Goal: Navigation & Orientation: Understand site structure

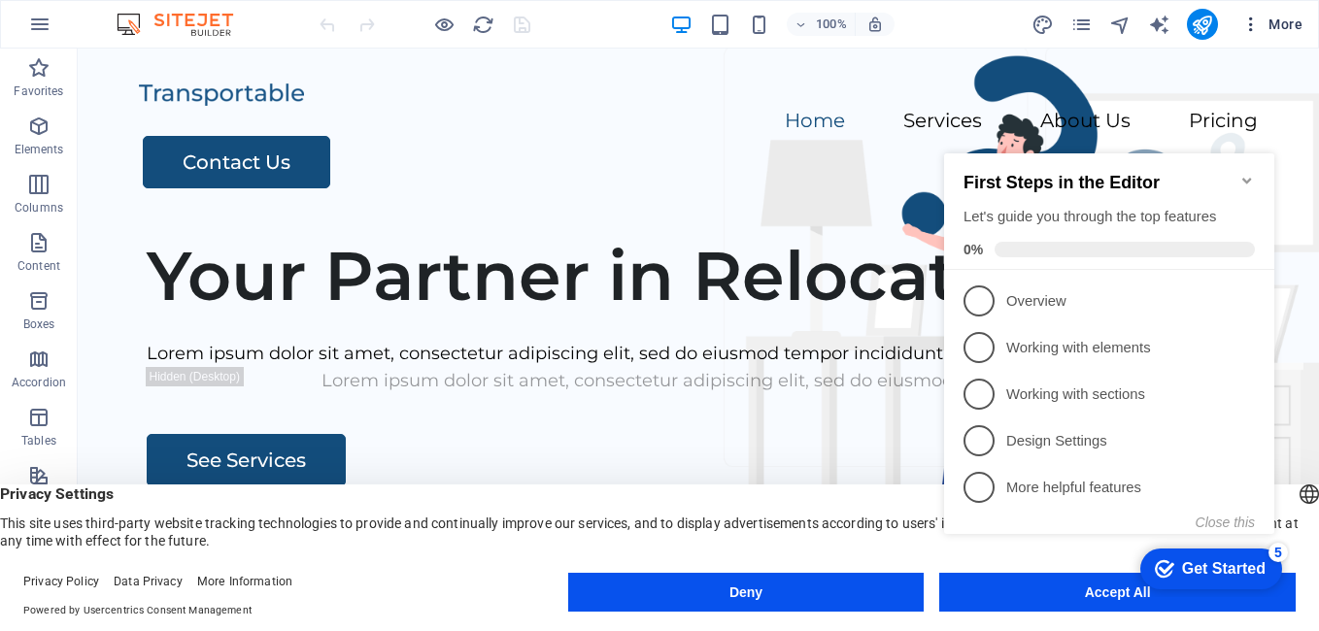
click at [1258, 17] on icon "button" at bounding box center [1250, 24] width 19 height 19
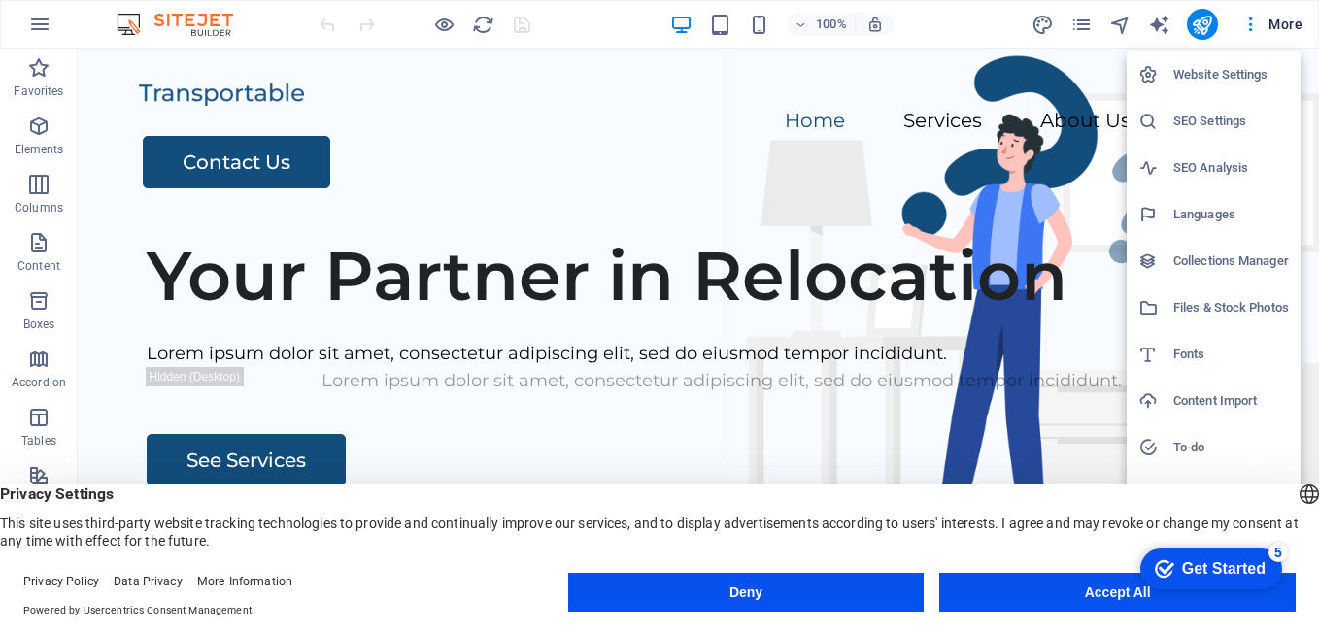
click at [38, 16] on div at bounding box center [659, 315] width 1319 height 631
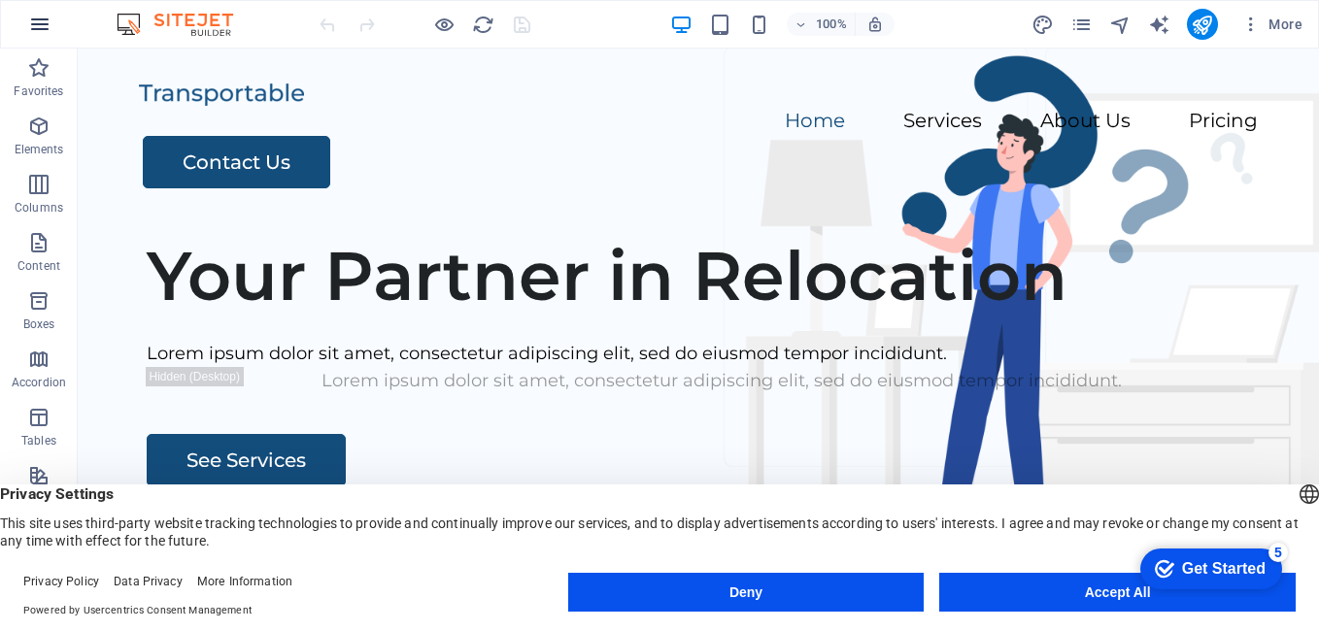
click at [39, 19] on icon "button" at bounding box center [39, 24] width 23 height 23
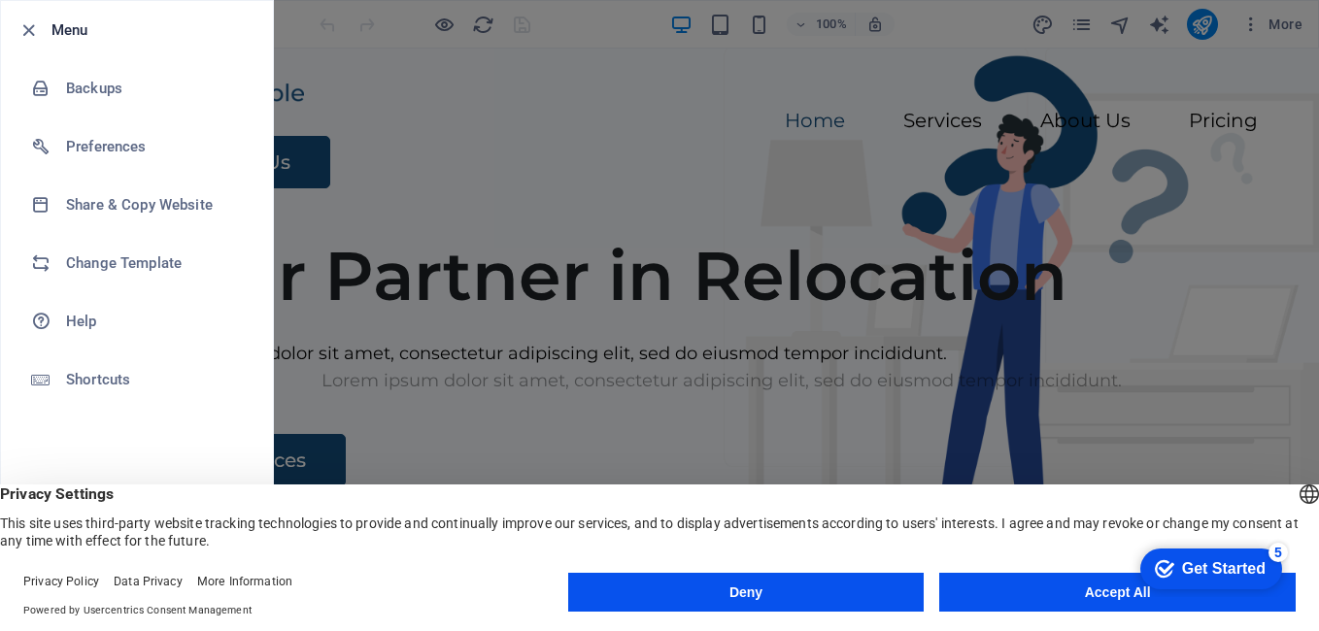
click at [496, 183] on div at bounding box center [659, 315] width 1319 height 631
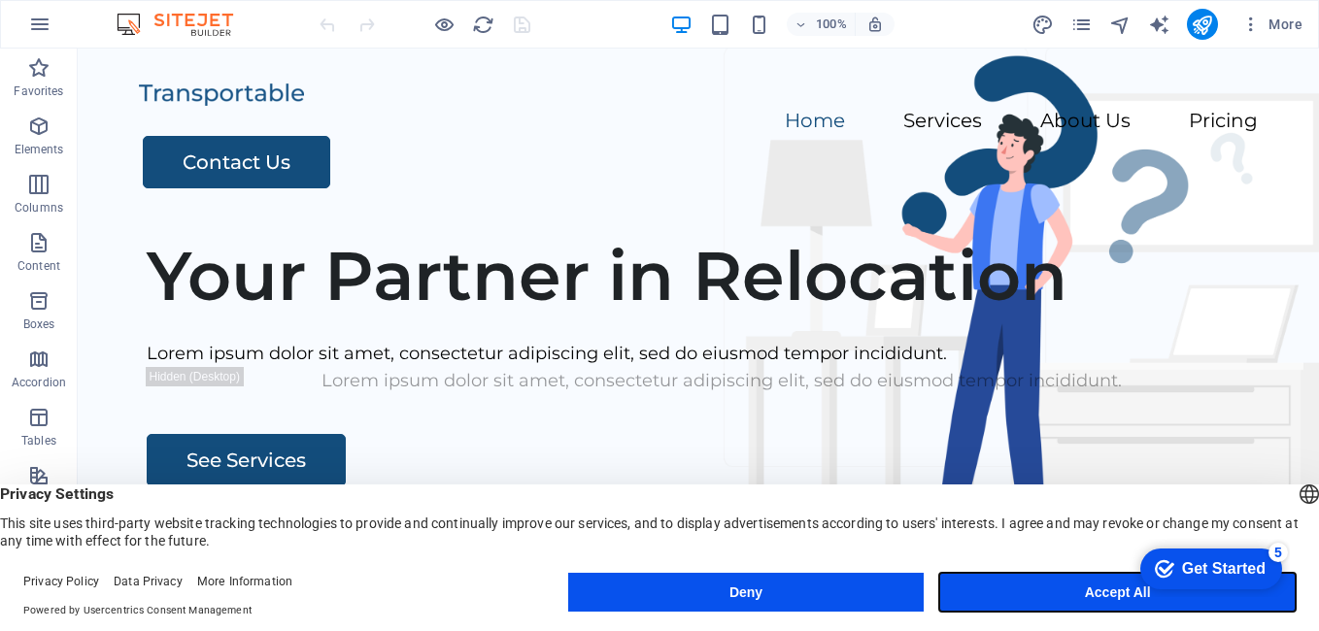
click at [1079, 597] on button "Accept All" at bounding box center [1117, 592] width 356 height 39
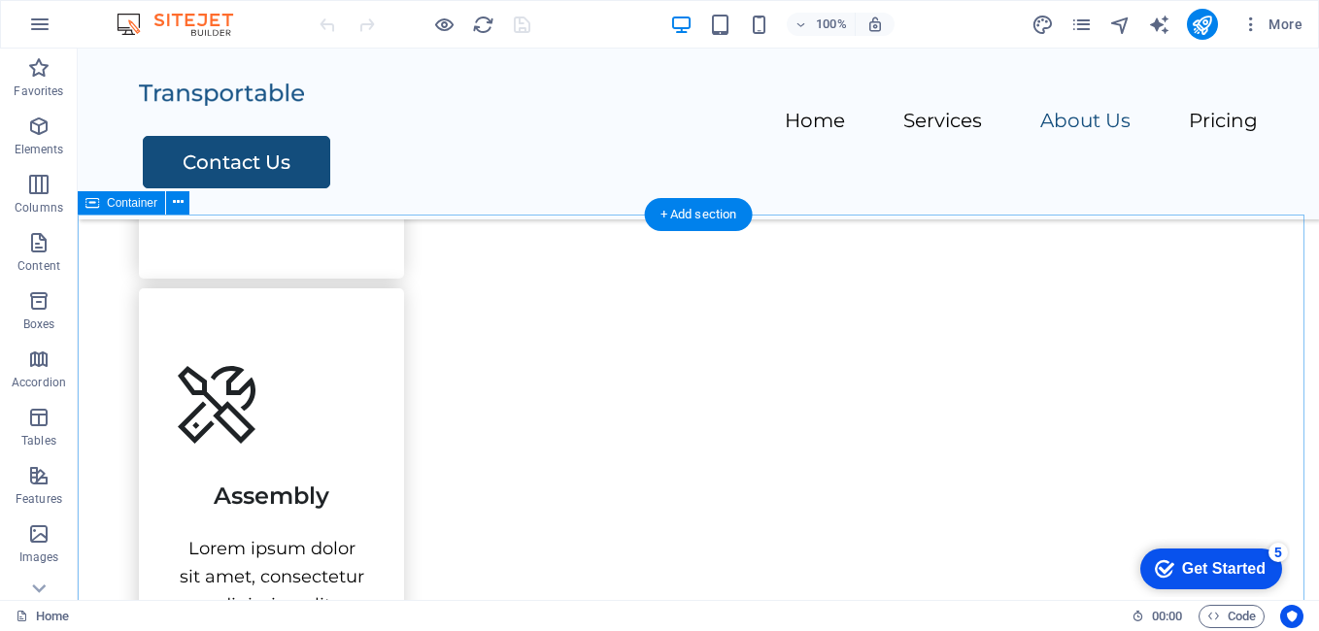
scroll to position [1960, 0]
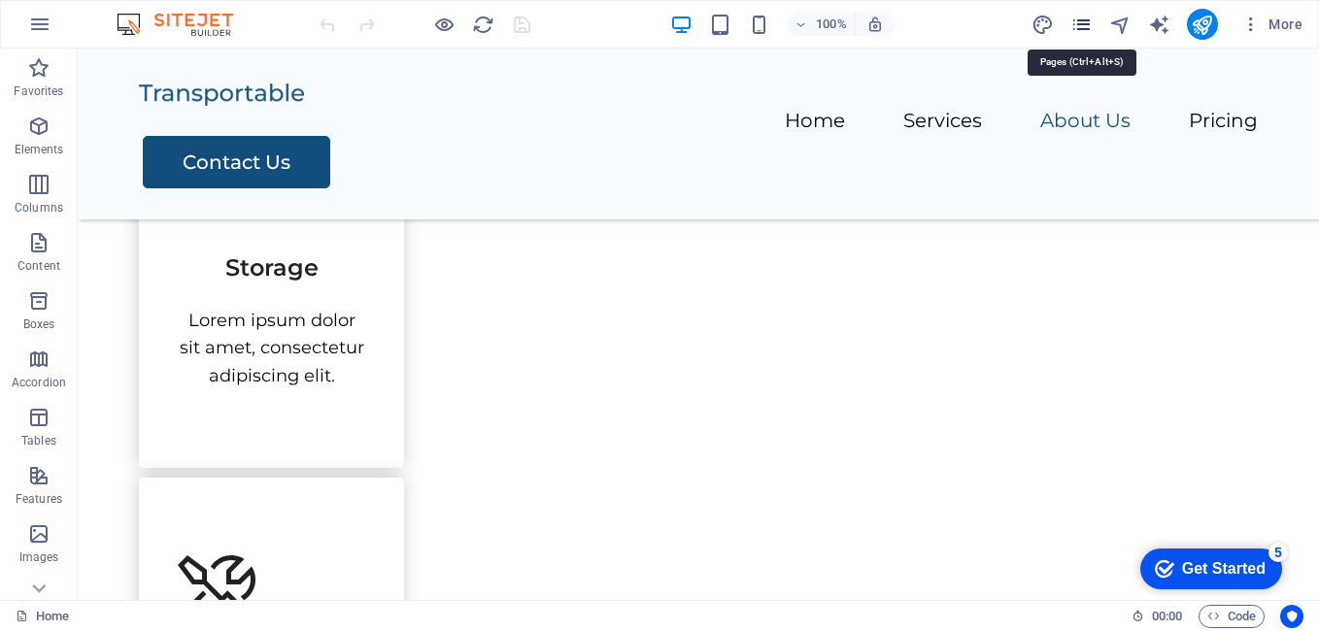
click at [1073, 23] on icon "pages" at bounding box center [1081, 25] width 22 height 22
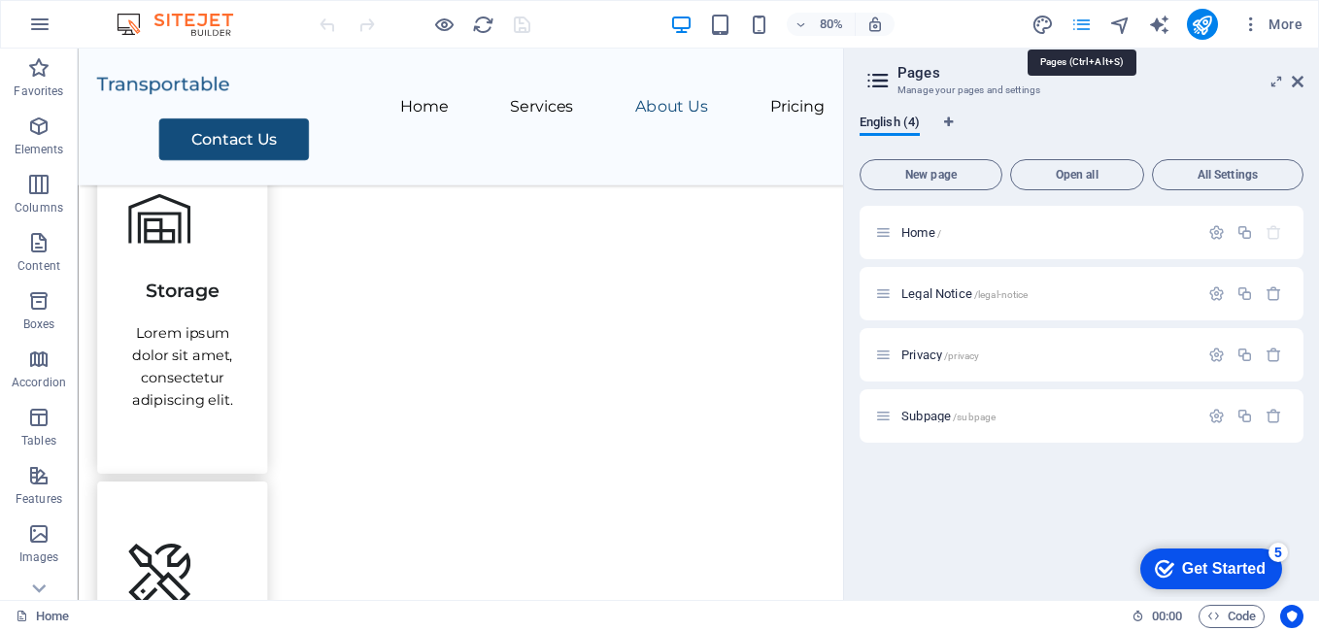
scroll to position [1988, 0]
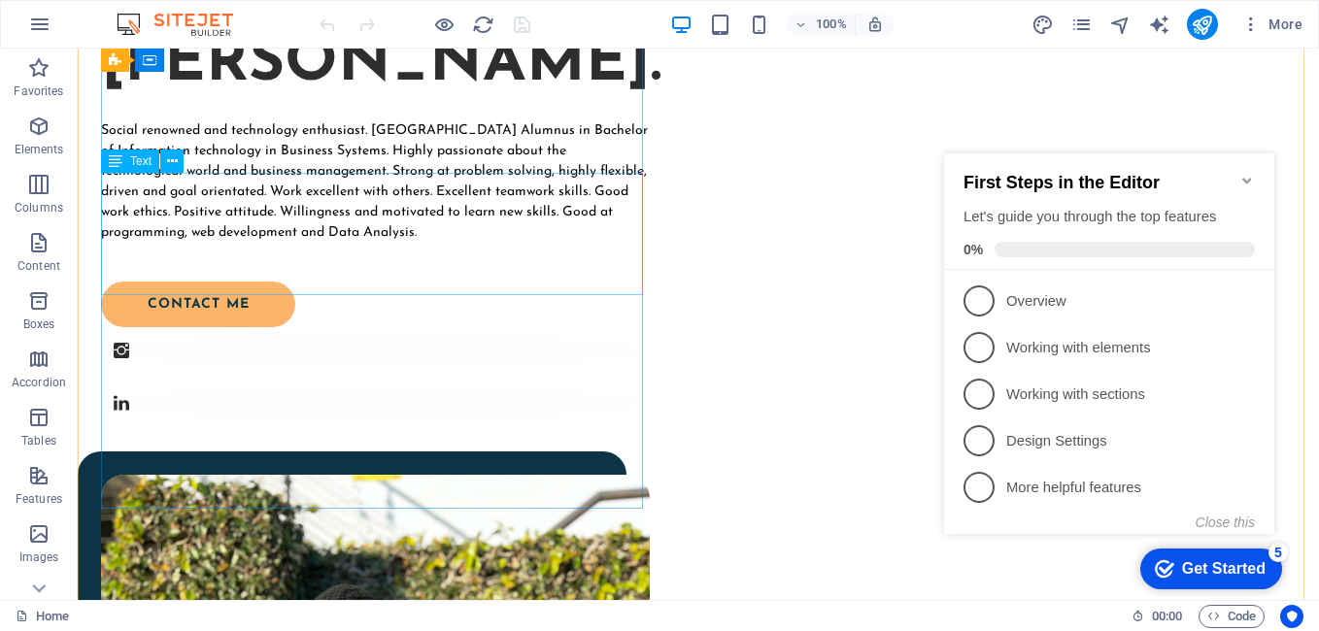
scroll to position [97, 0]
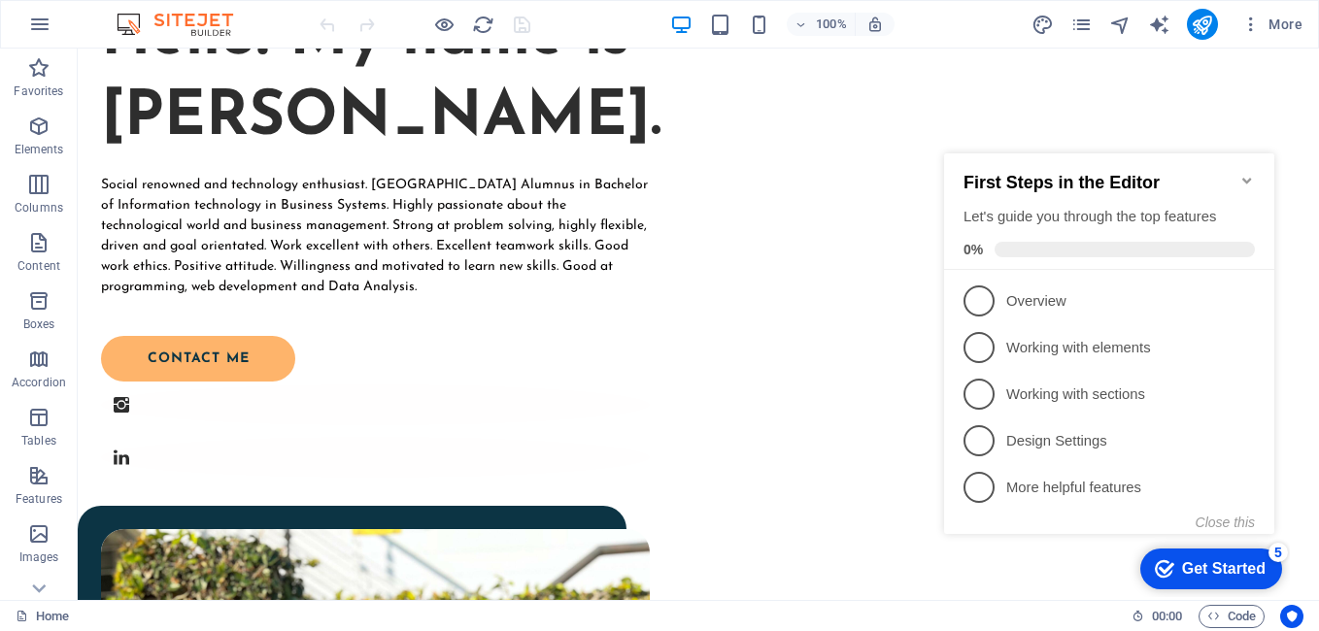
click at [1243, 173] on icon "Minimize checklist" at bounding box center [1247, 181] width 16 height 16
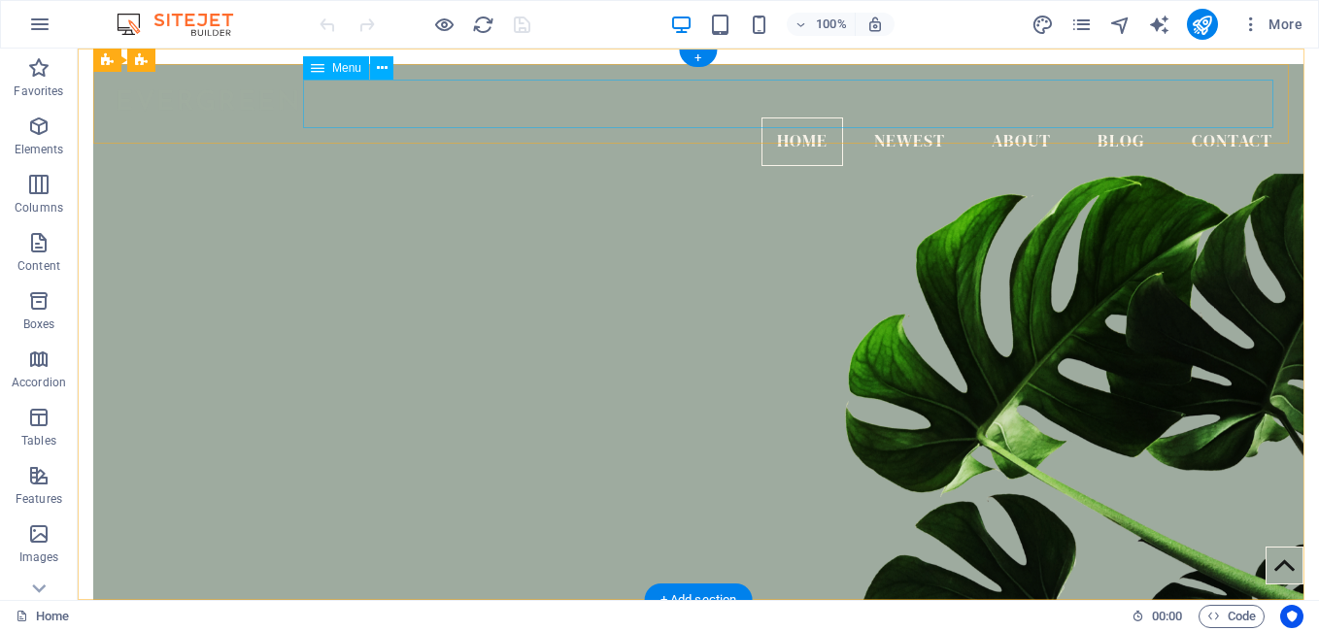
click at [881, 118] on nav "Home Newest About Blog Contact" at bounding box center [698, 142] width 1179 height 49
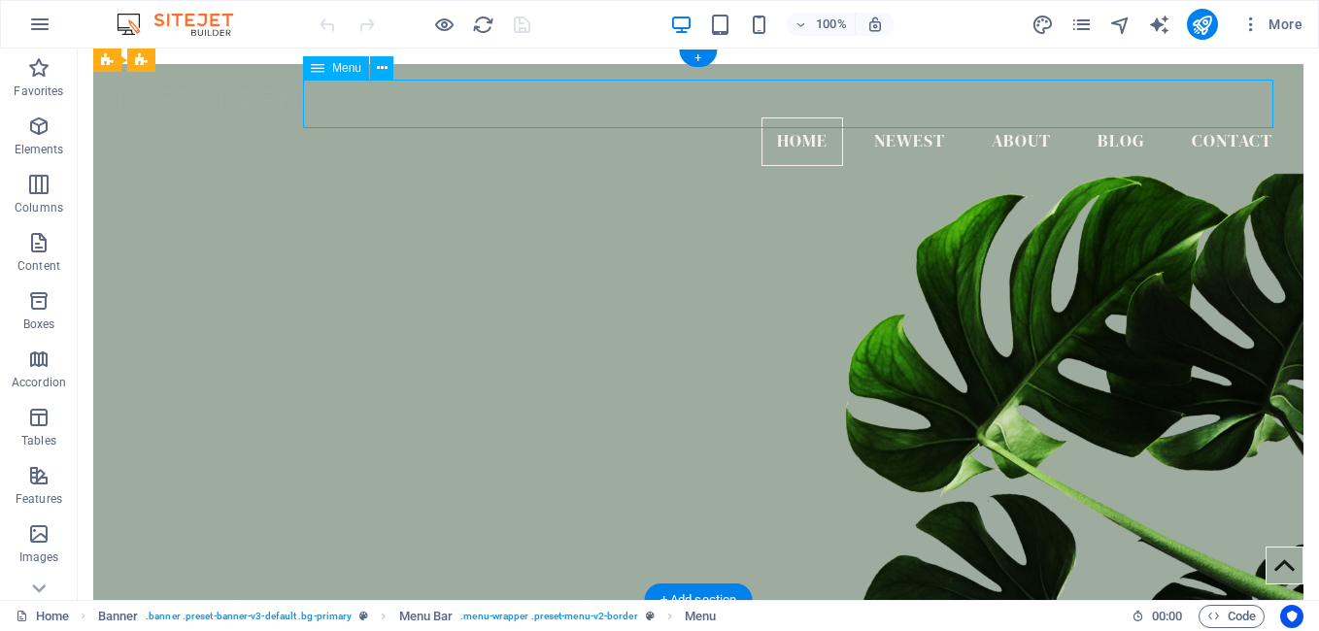
click at [883, 118] on nav "Home Newest About Blog Contact" at bounding box center [698, 142] width 1179 height 49
click at [1007, 118] on nav "Home Newest About Blog Contact" at bounding box center [698, 142] width 1179 height 49
click at [1095, 27] on div "More" at bounding box center [1170, 24] width 279 height 31
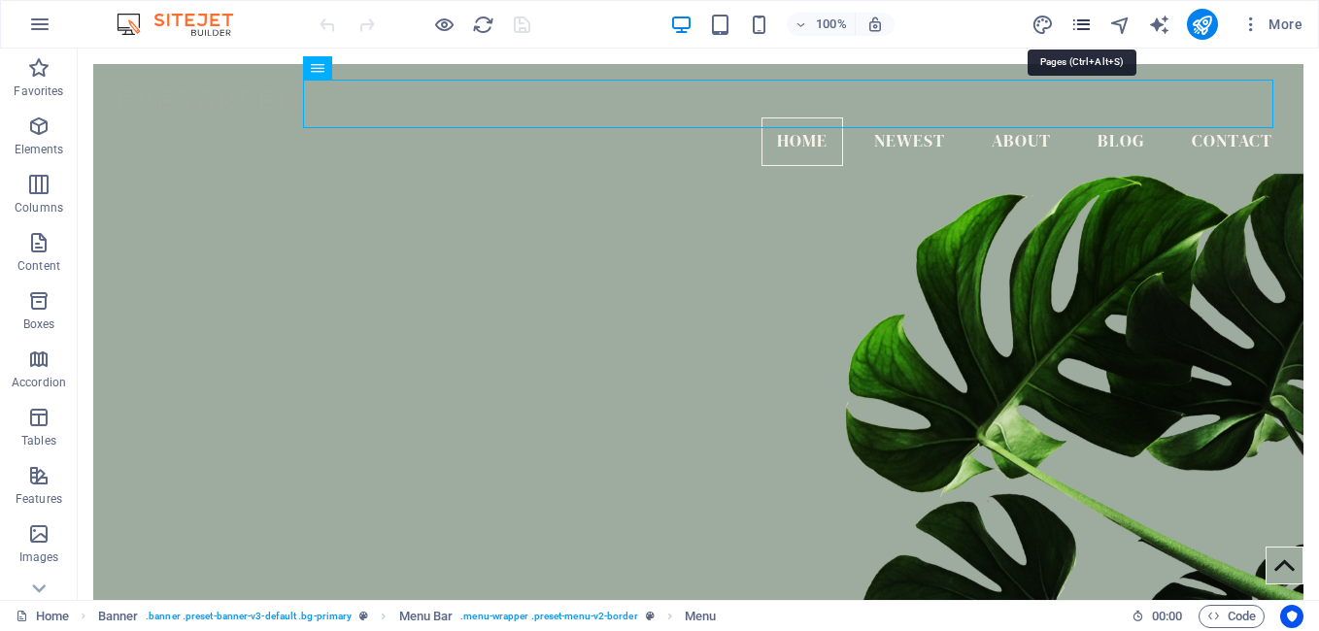
click at [1088, 23] on icon "pages" at bounding box center [1081, 25] width 22 height 22
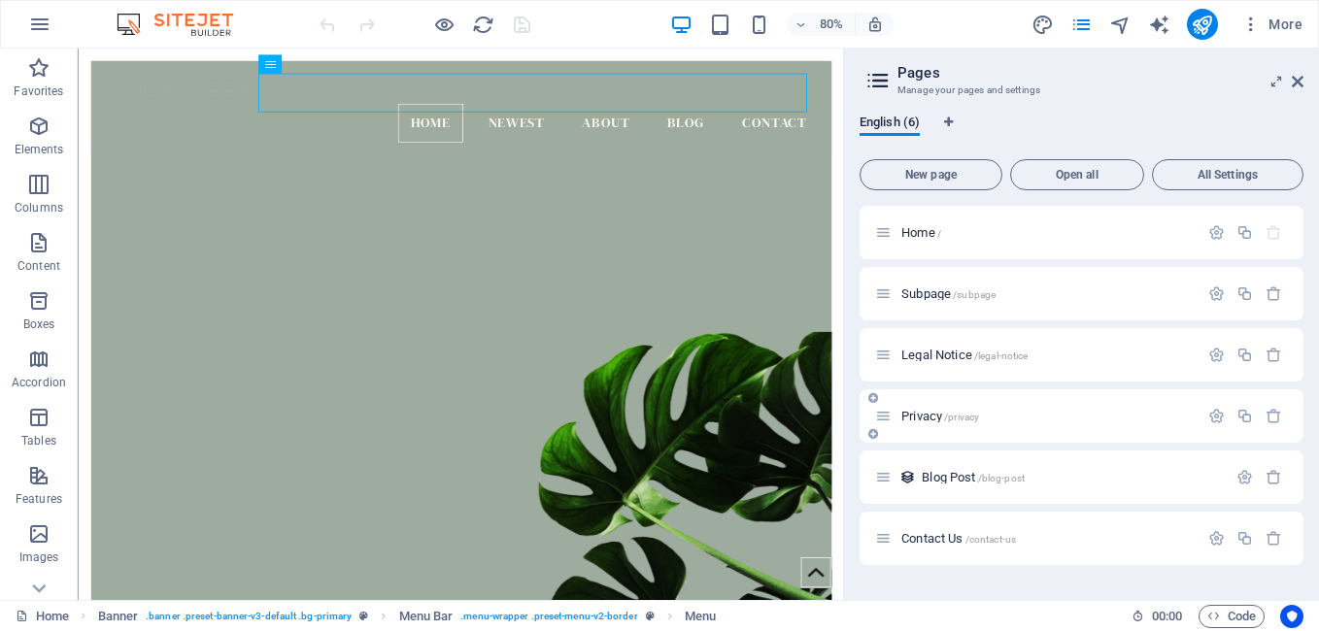
click at [933, 413] on span "Privacy /privacy" at bounding box center [940, 416] width 78 height 15
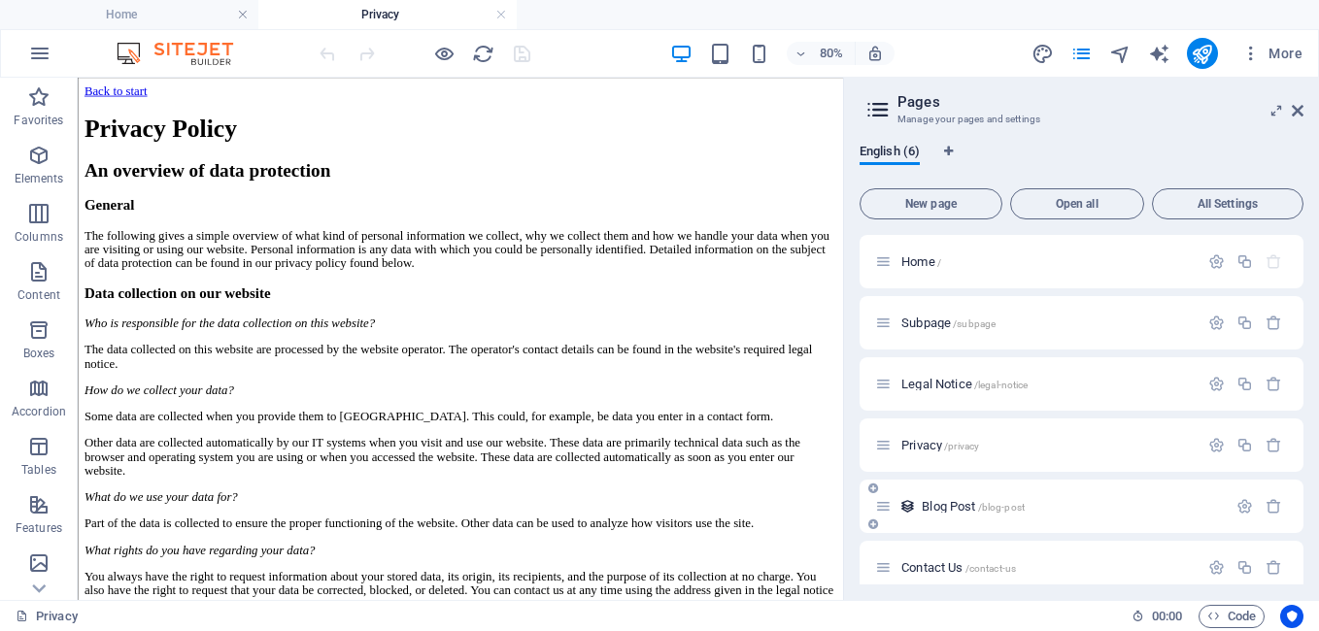
click at [977, 505] on span "Blog Post /blog-post" at bounding box center [973, 506] width 103 height 15
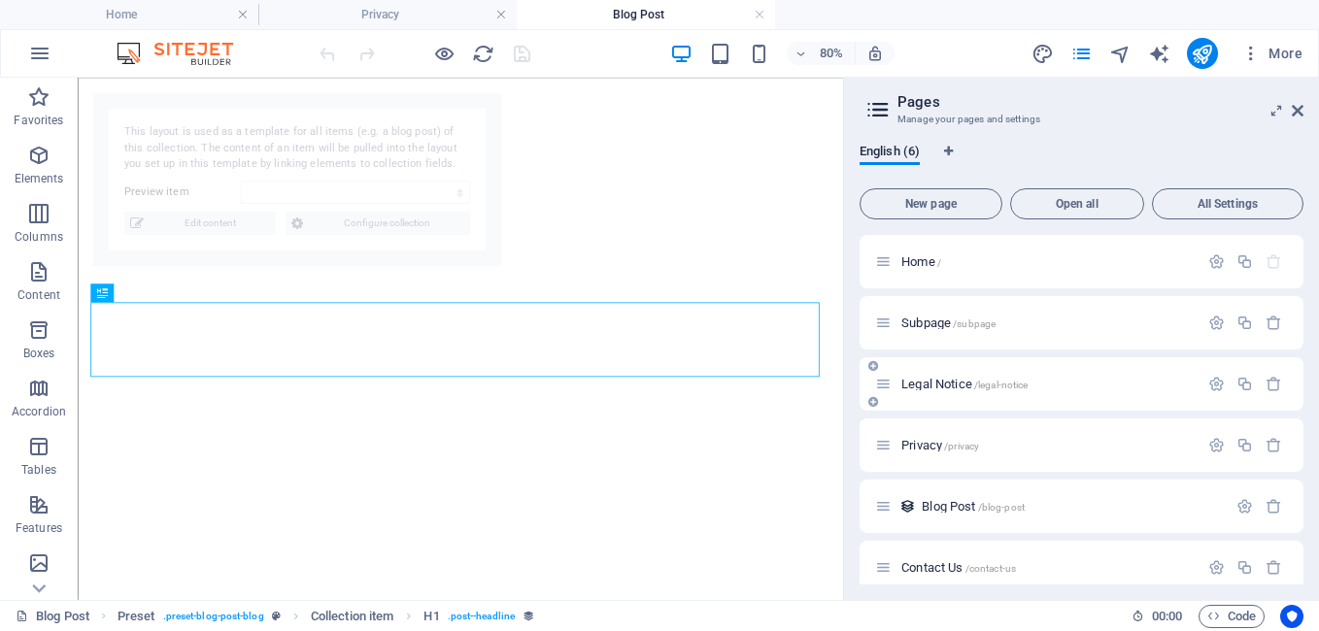
select select "67aa3d86992f6d26b01bc22a"
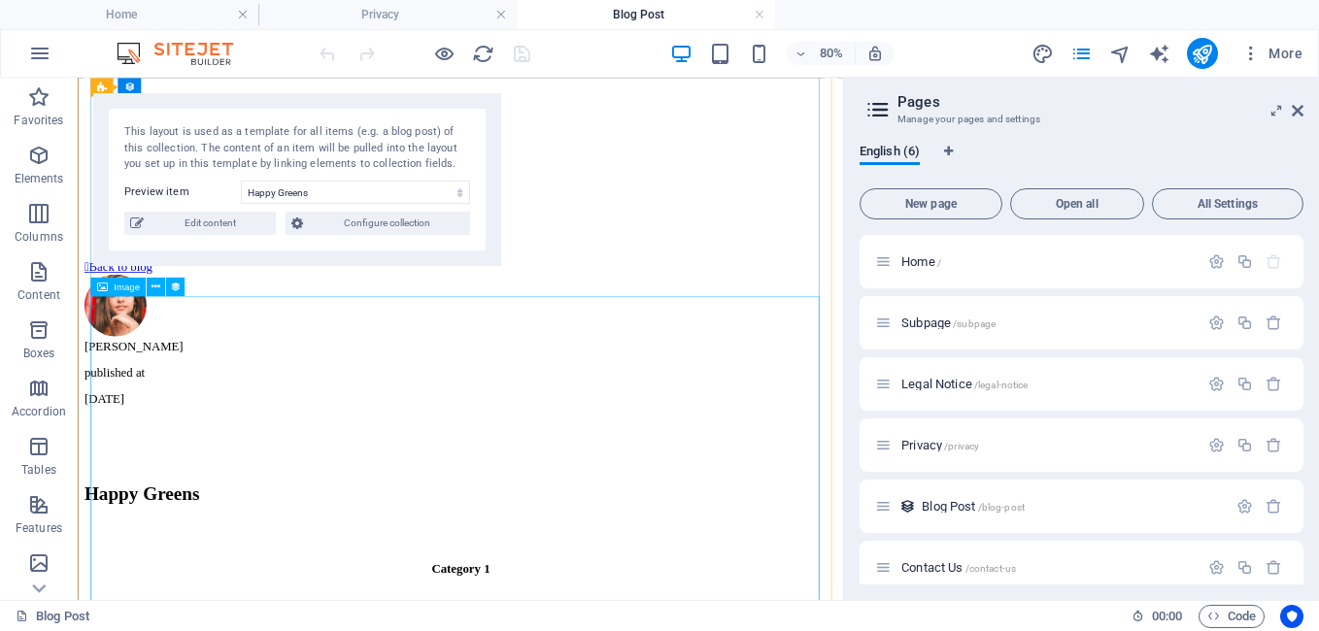
scroll to position [590, 0]
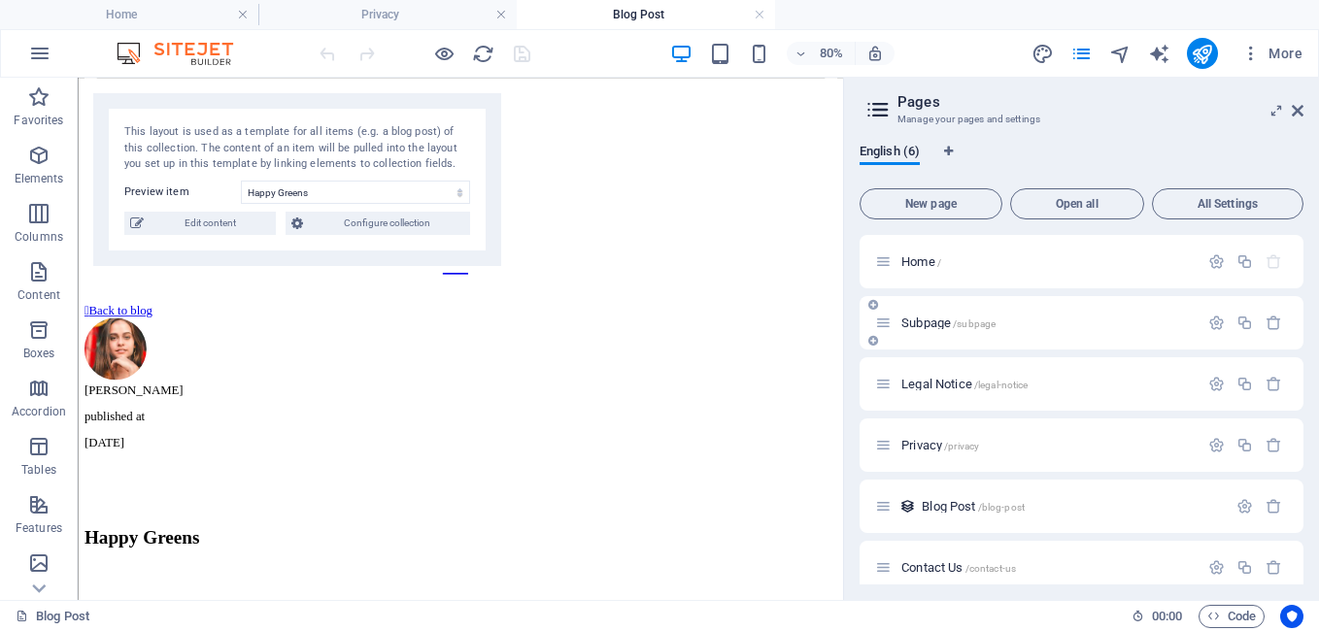
click at [918, 324] on span "Subpage /subpage" at bounding box center [948, 323] width 94 height 15
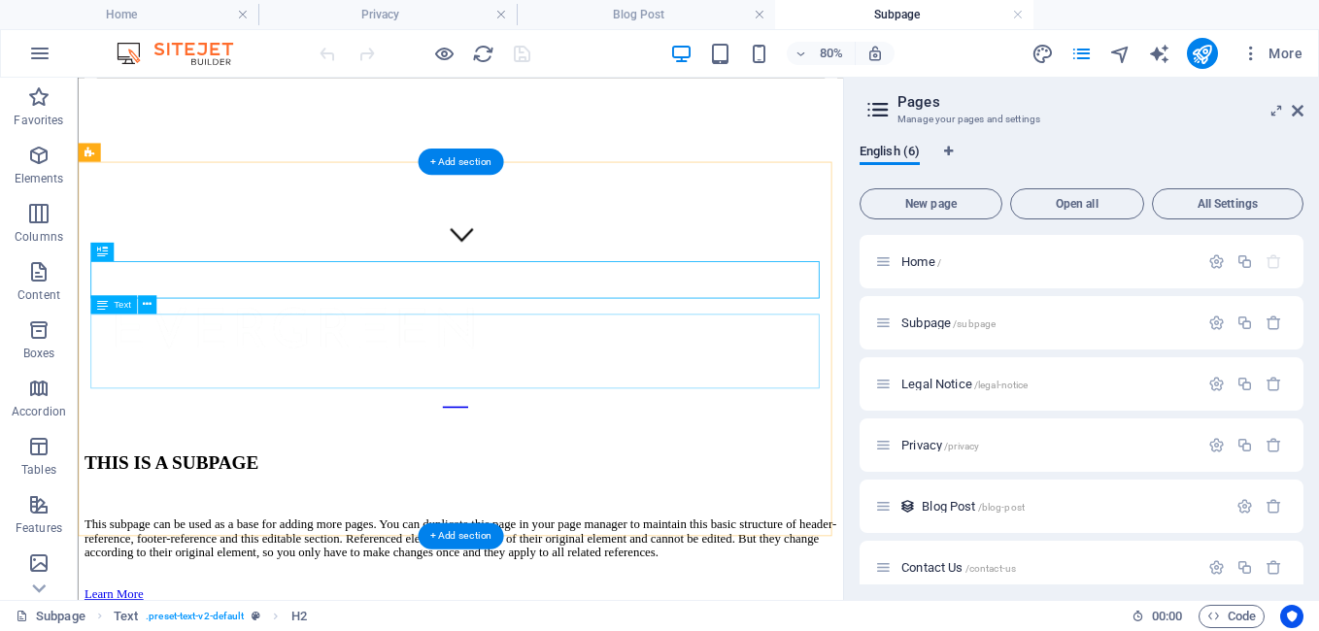
scroll to position [35, 0]
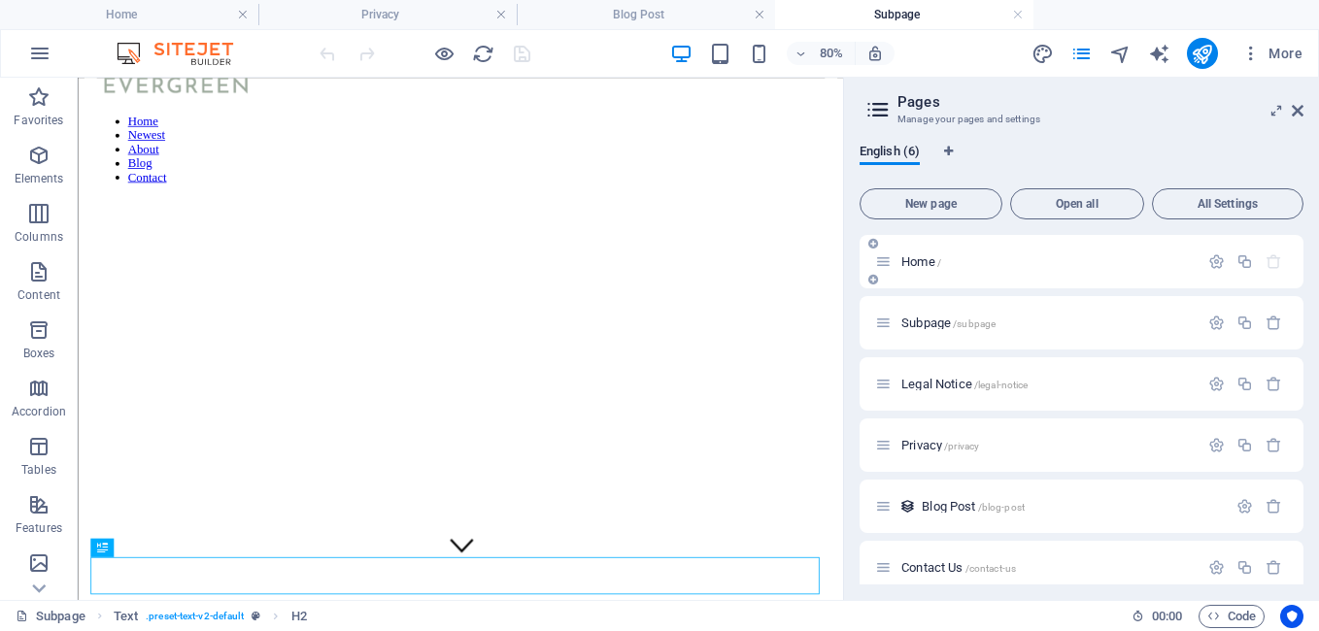
click at [968, 264] on p "Home /" at bounding box center [1046, 261] width 291 height 13
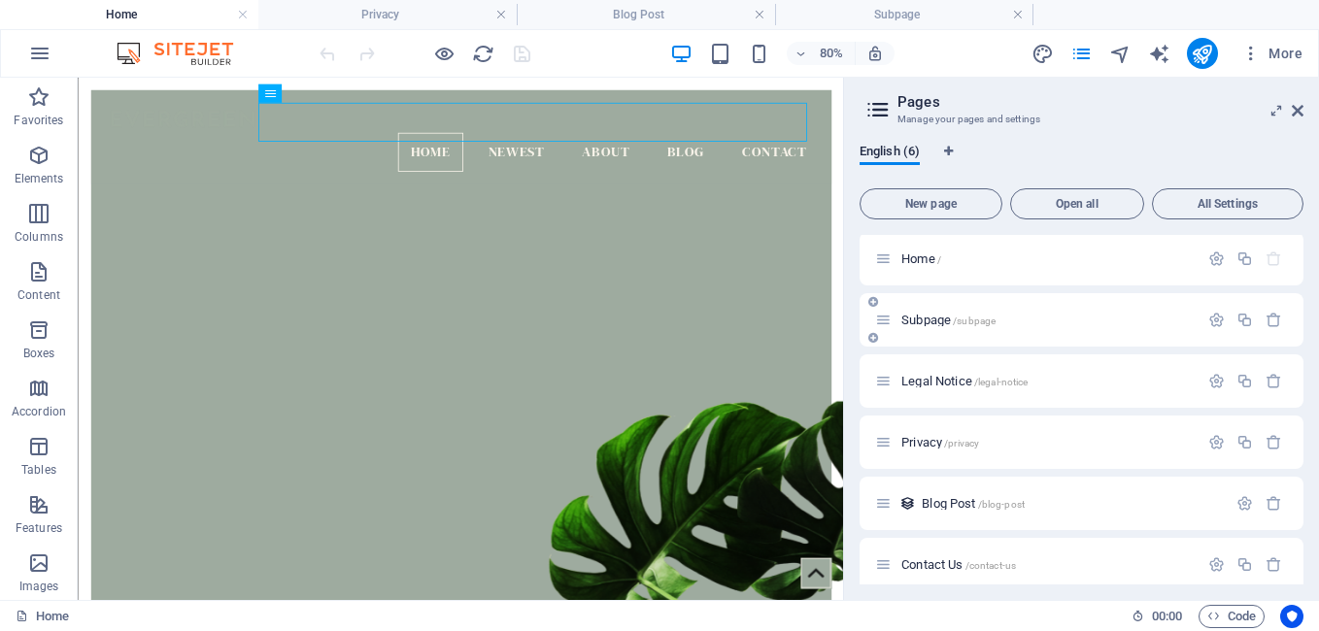
scroll to position [0, 0]
click at [1298, 115] on icon at bounding box center [1298, 111] width 12 height 16
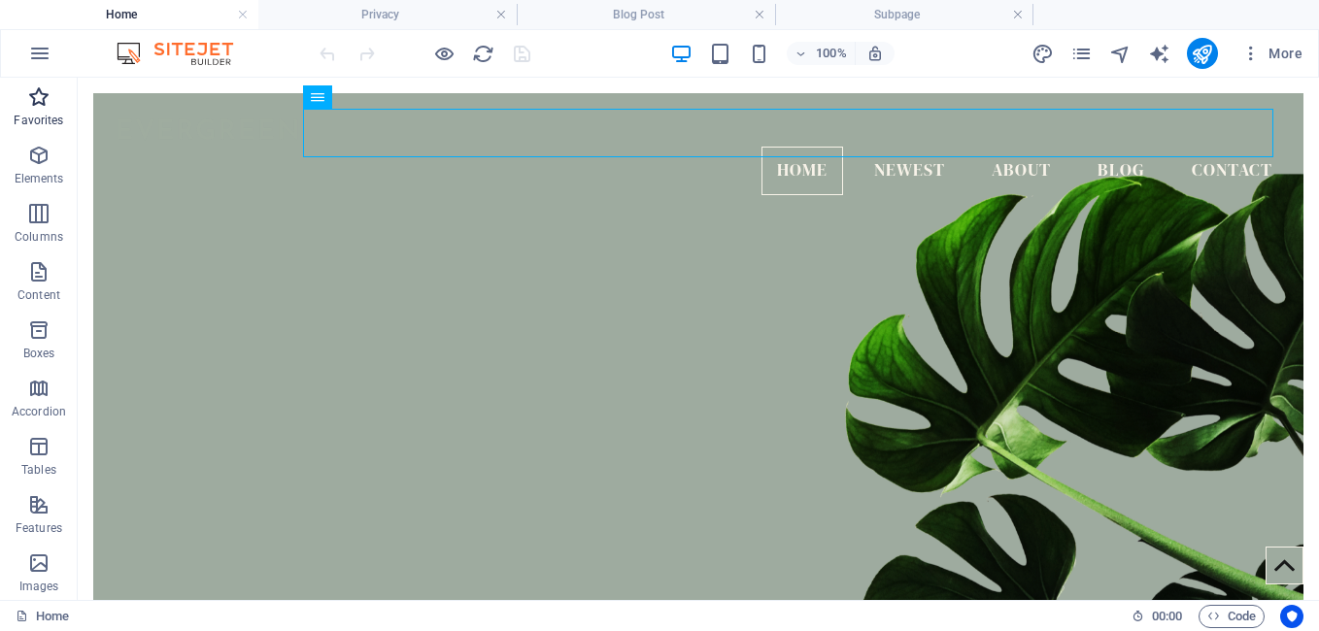
click at [43, 108] on icon "button" at bounding box center [38, 96] width 23 height 23
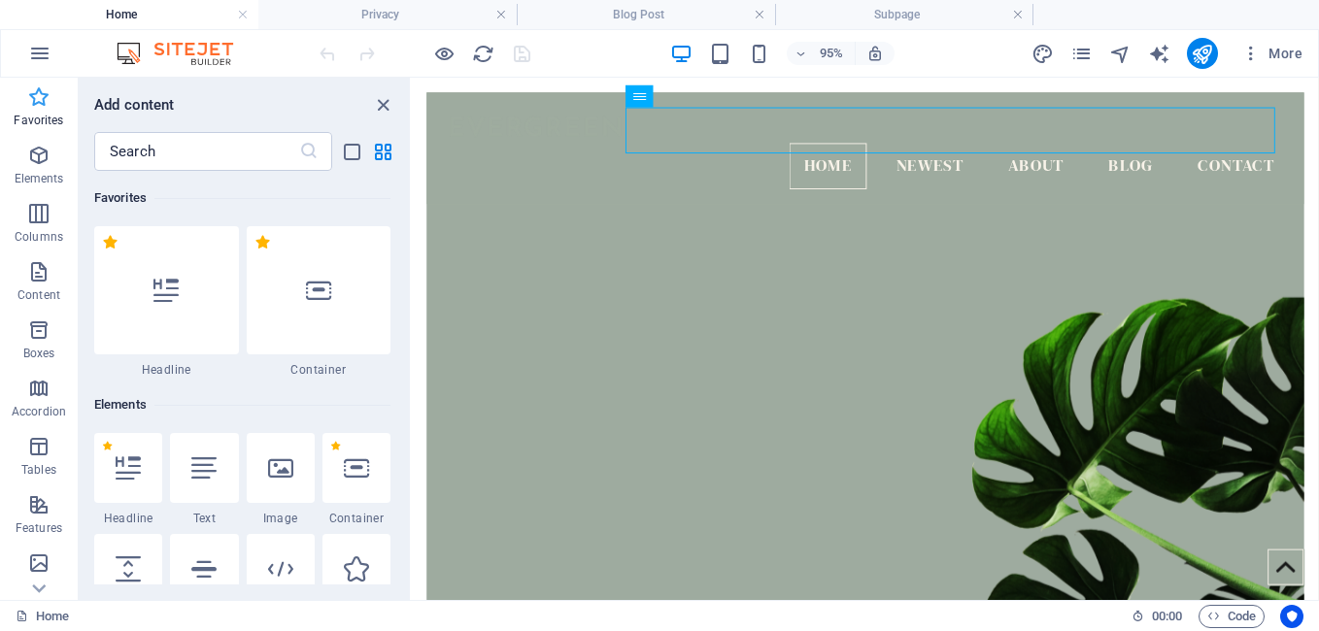
click at [55, 113] on p "Favorites" at bounding box center [39, 121] width 50 height 16
click at [47, 102] on icon "button" at bounding box center [38, 96] width 23 height 23
click at [41, 117] on p "Favorites" at bounding box center [39, 121] width 50 height 16
click at [40, 159] on icon "button" at bounding box center [38, 155] width 23 height 23
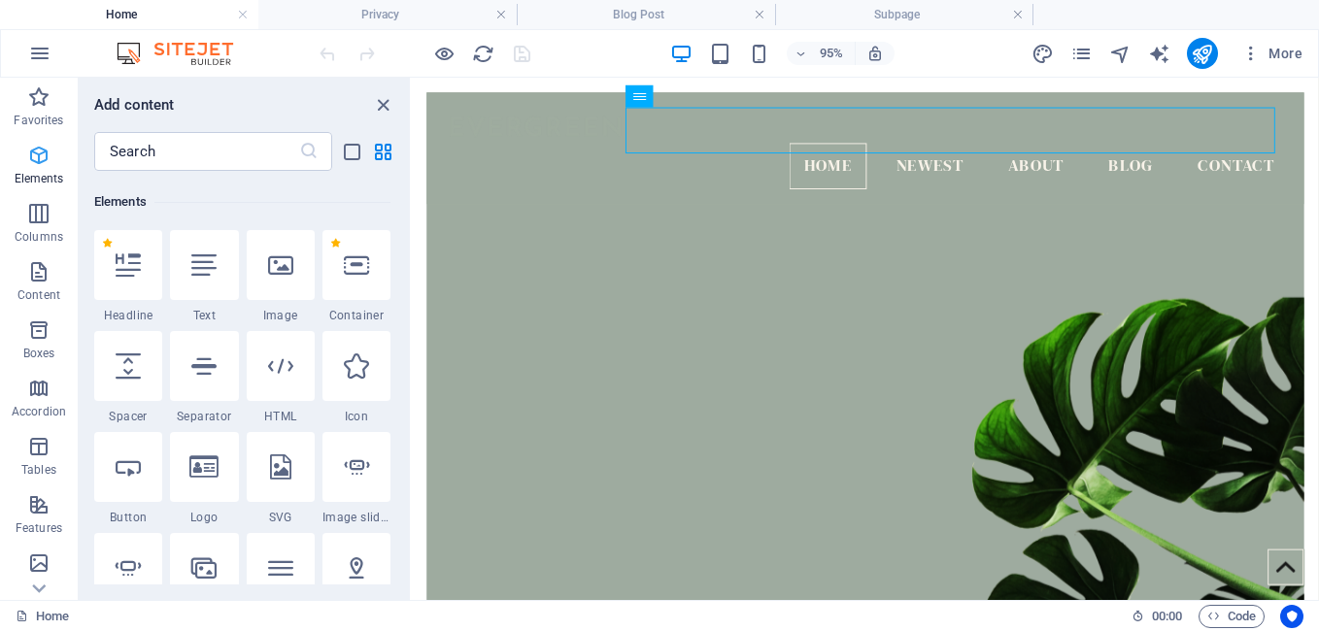
scroll to position [207, 0]
click at [37, 218] on icon "button" at bounding box center [38, 213] width 23 height 23
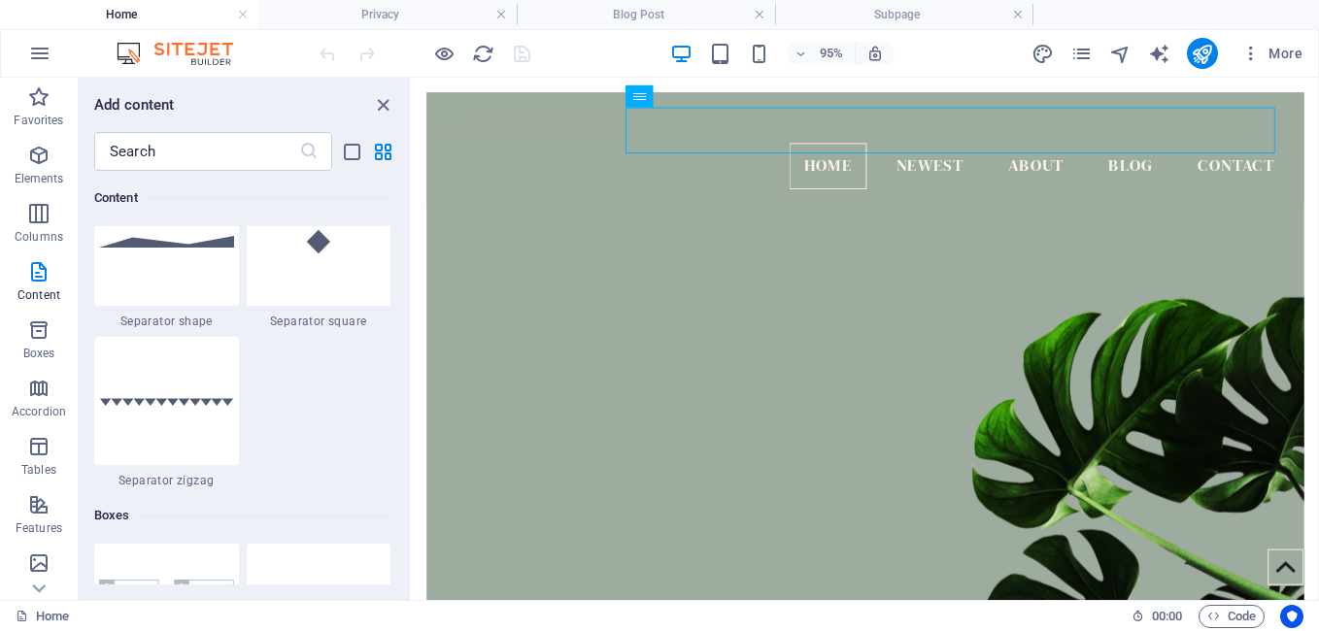
scroll to position [5040, 0]
click at [61, 349] on span "Boxes" at bounding box center [39, 342] width 78 height 47
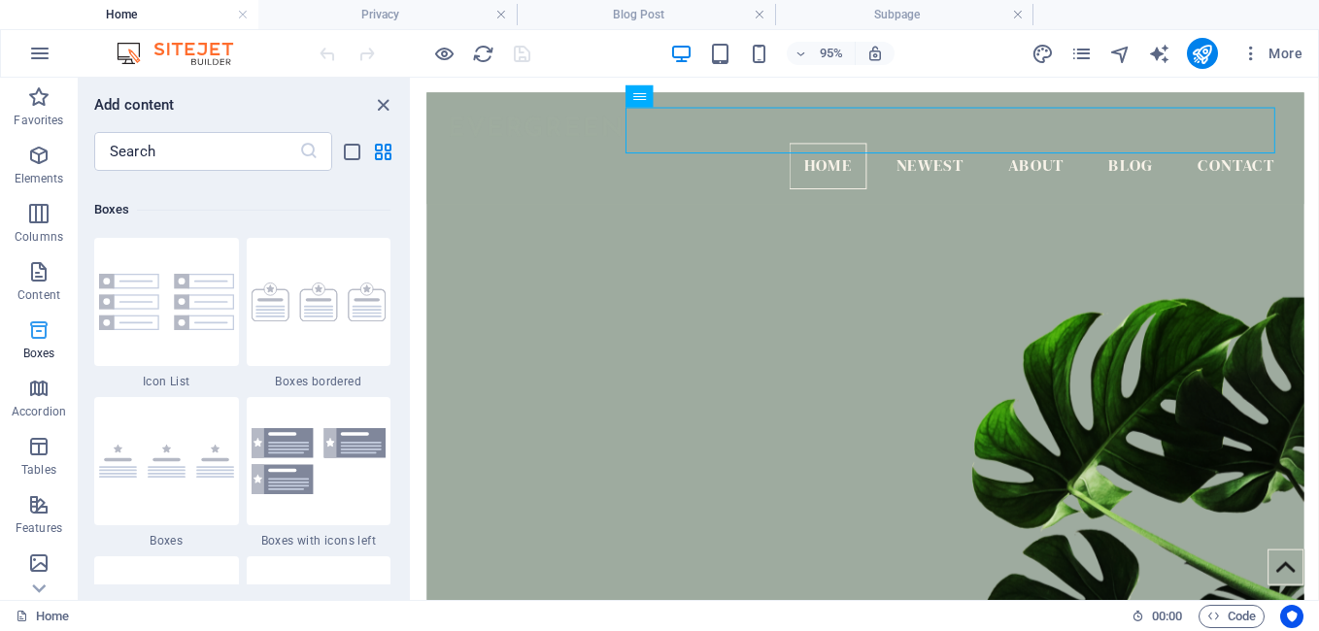
scroll to position [5357, 0]
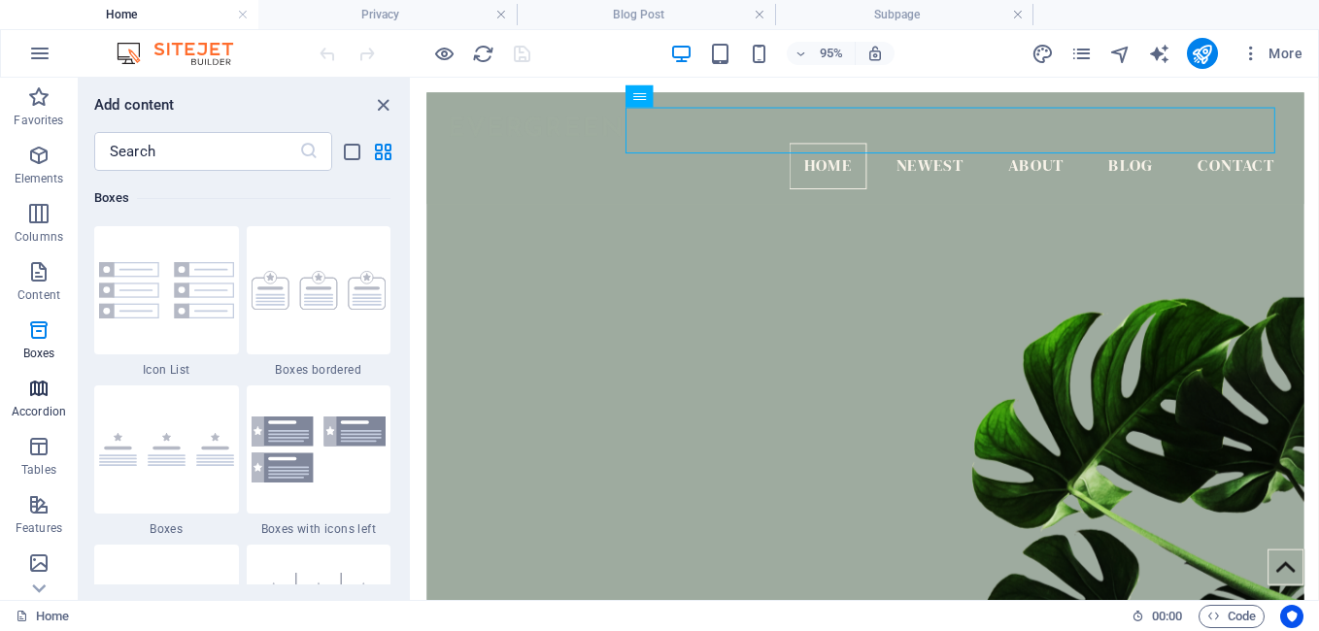
click at [46, 398] on icon "button" at bounding box center [38, 388] width 23 height 23
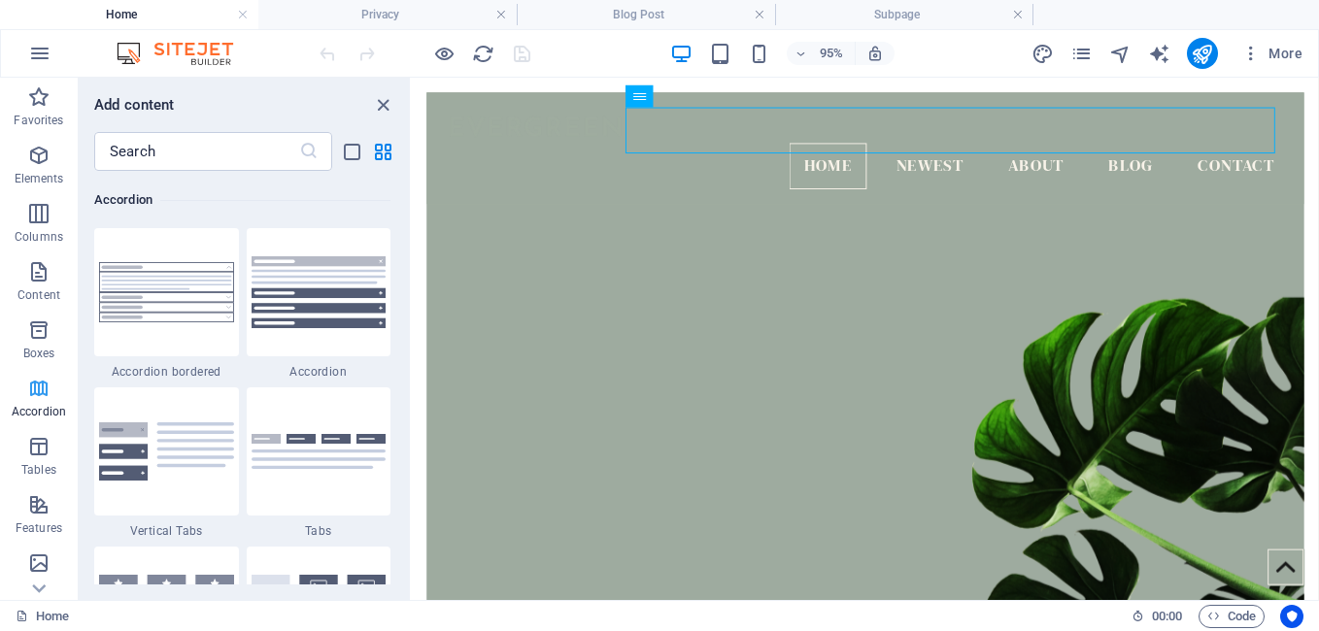
scroll to position [6200, 0]
click at [41, 442] on icon "button" at bounding box center [38, 446] width 23 height 23
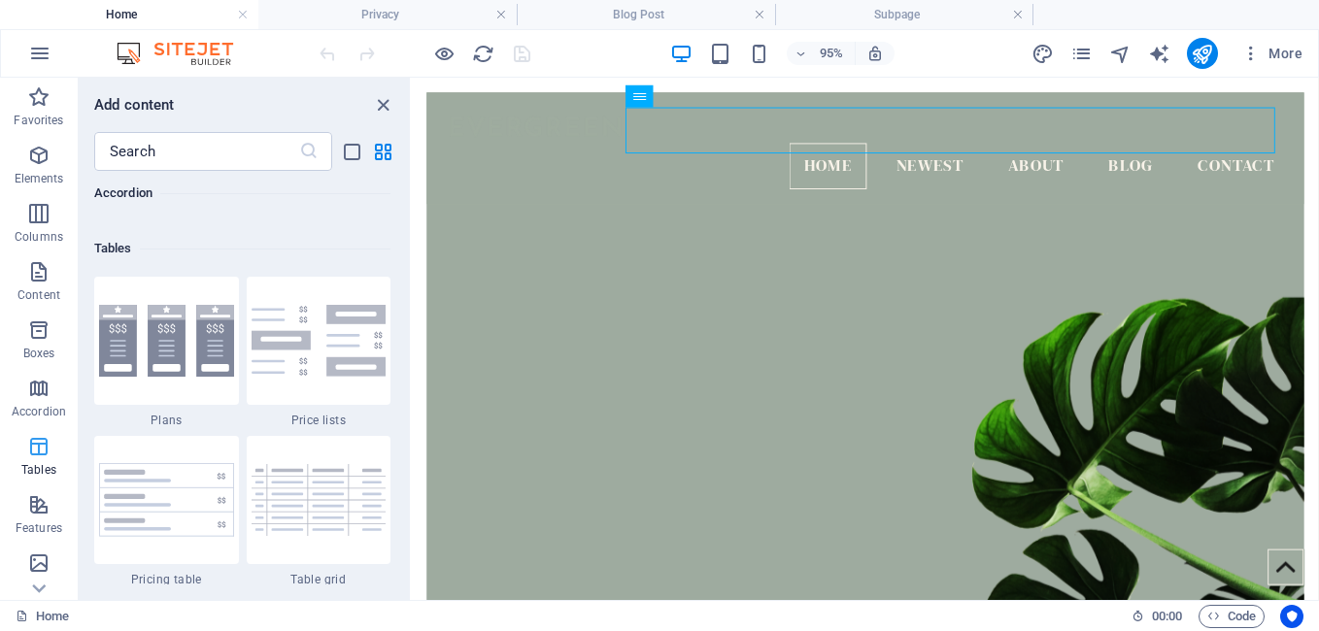
scroll to position [6726, 0]
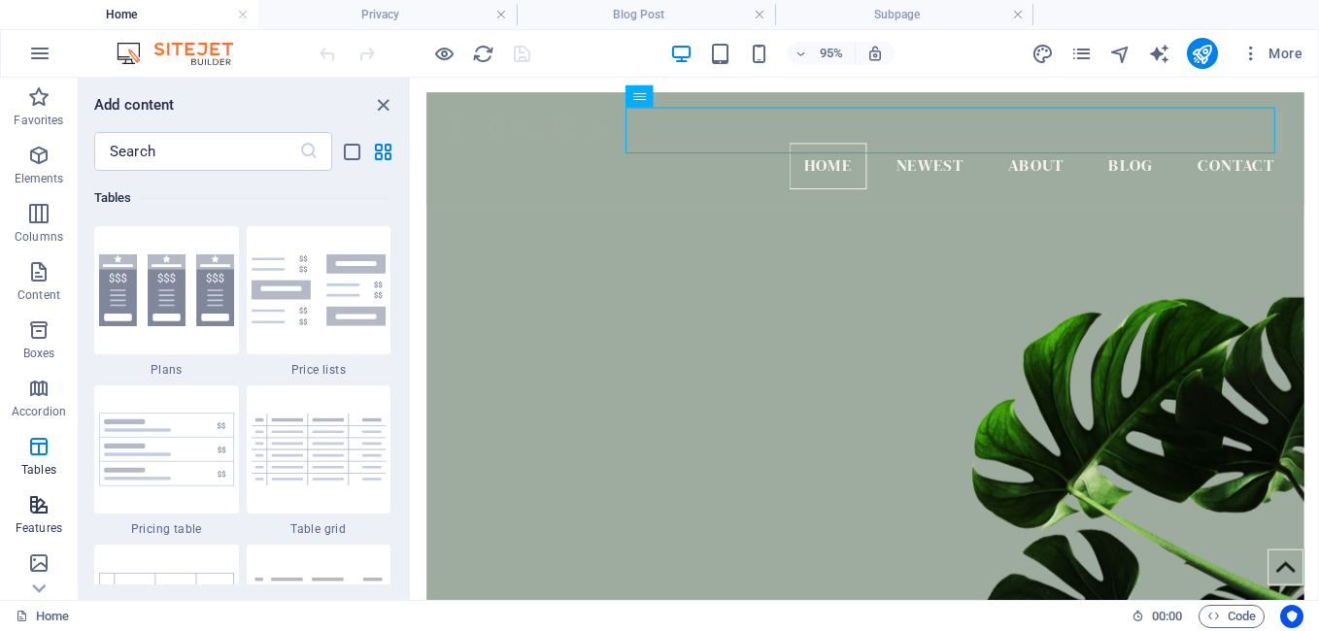
click at [32, 509] on icon "button" at bounding box center [38, 504] width 23 height 23
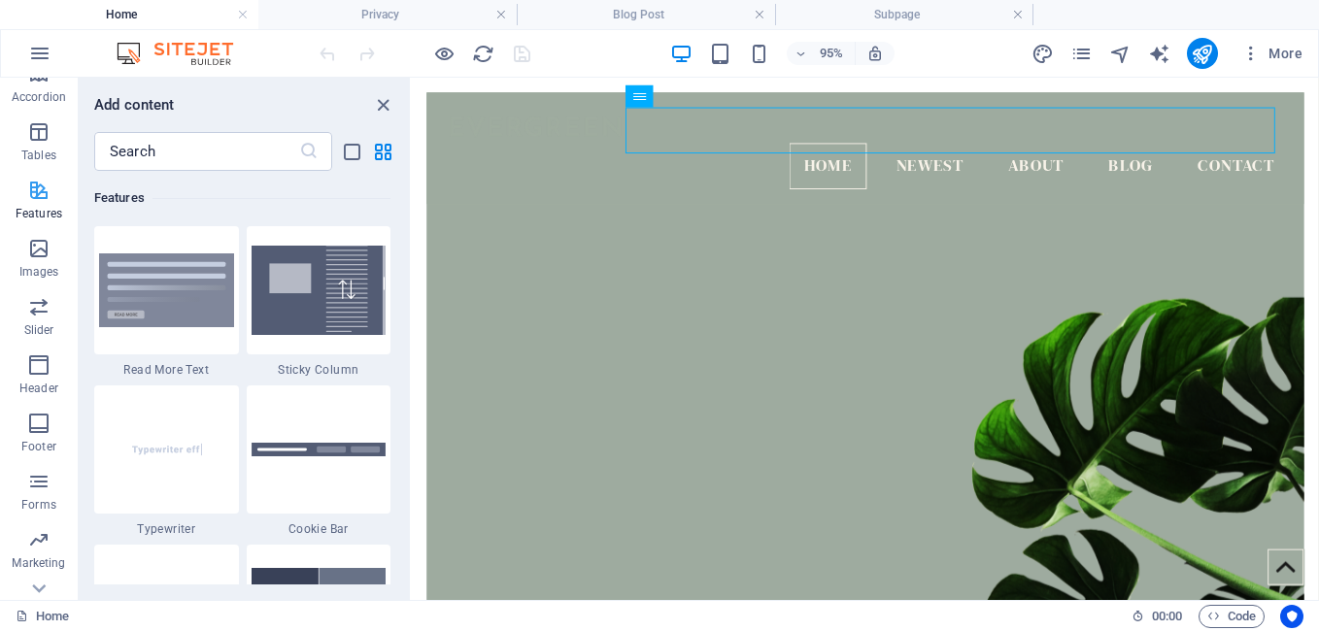
scroll to position [352, 0]
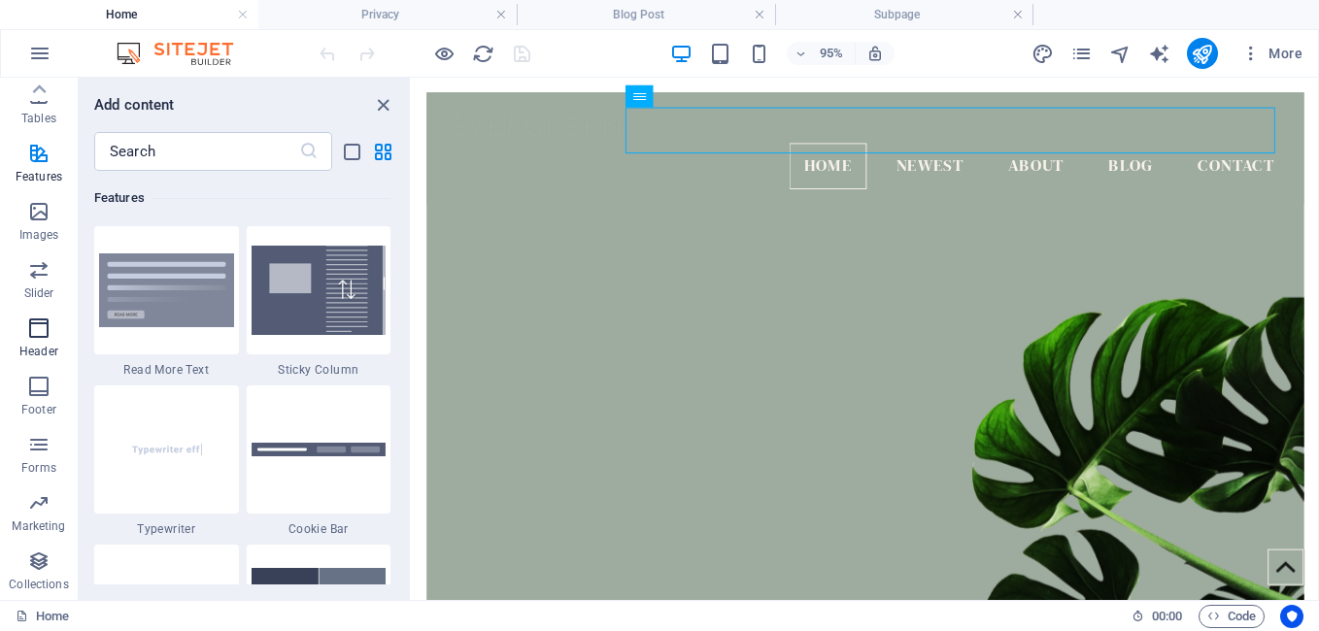
click at [38, 333] on icon "button" at bounding box center [38, 328] width 23 height 23
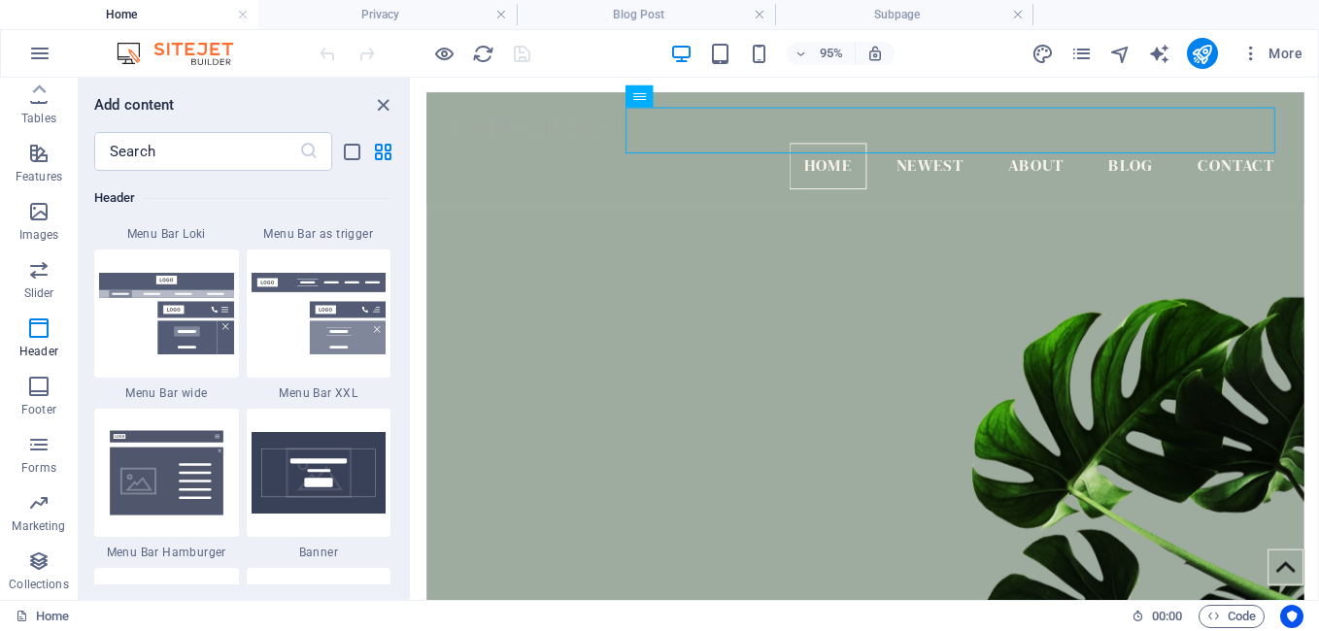
scroll to position [12179, 0]
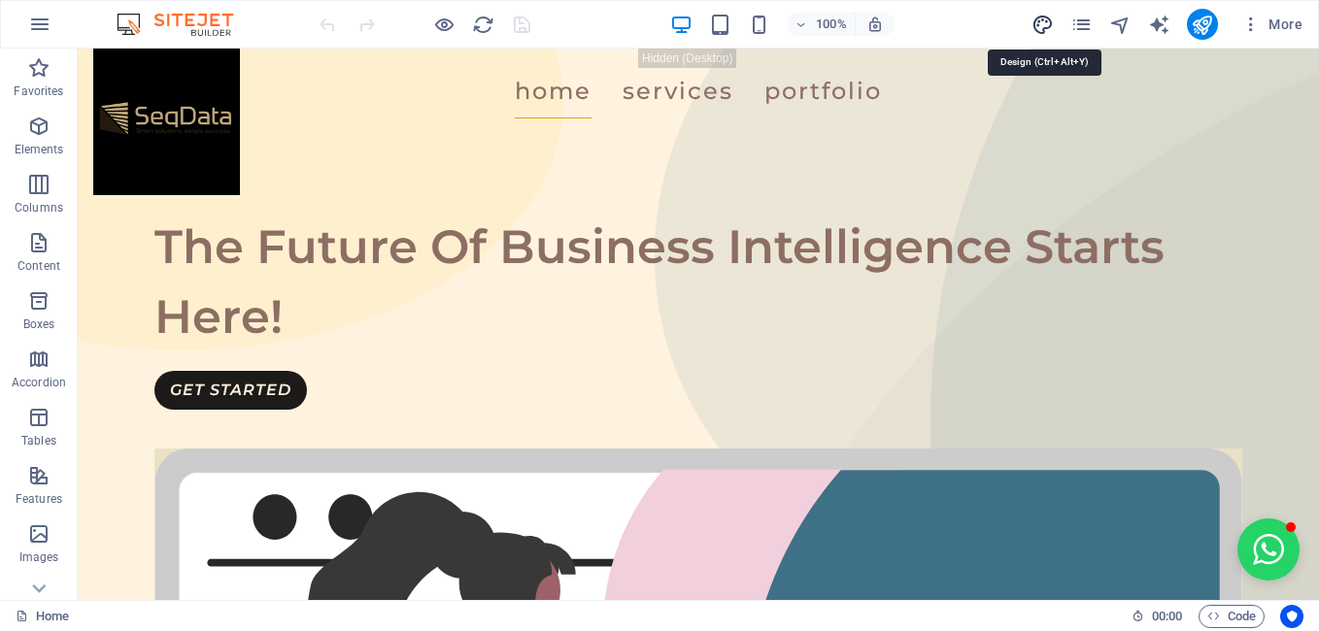
click at [1037, 24] on icon "design" at bounding box center [1042, 25] width 22 height 22
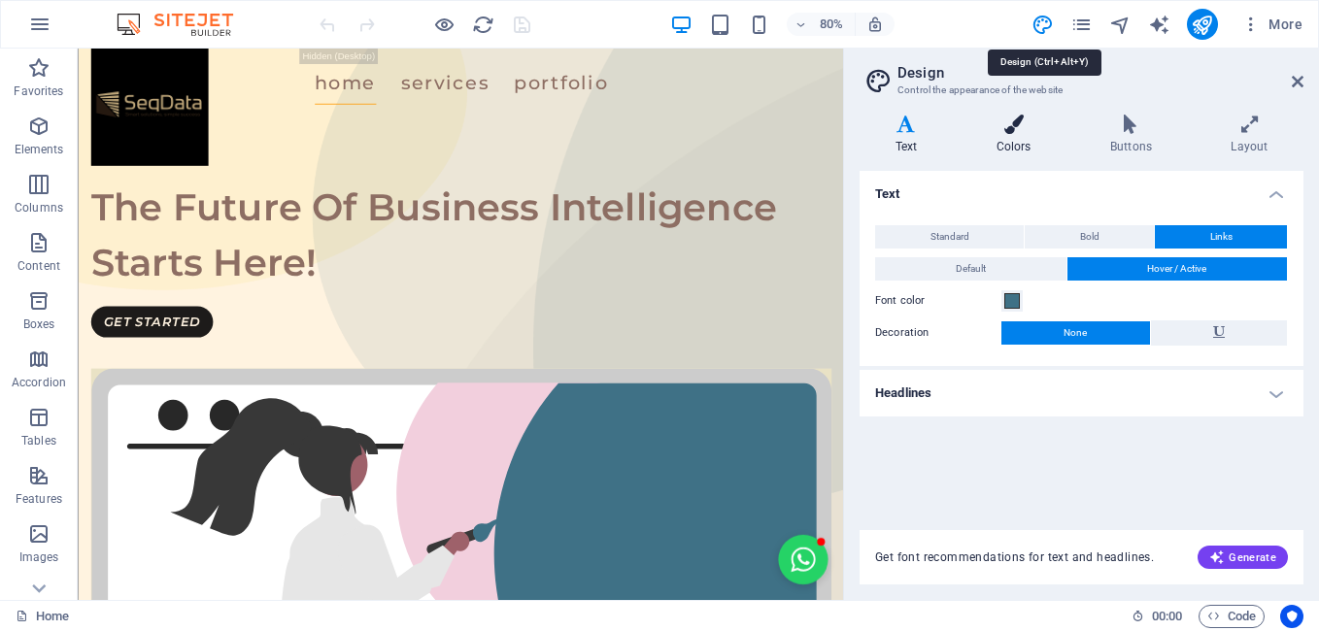
click at [1004, 116] on icon at bounding box center [1013, 124] width 106 height 19
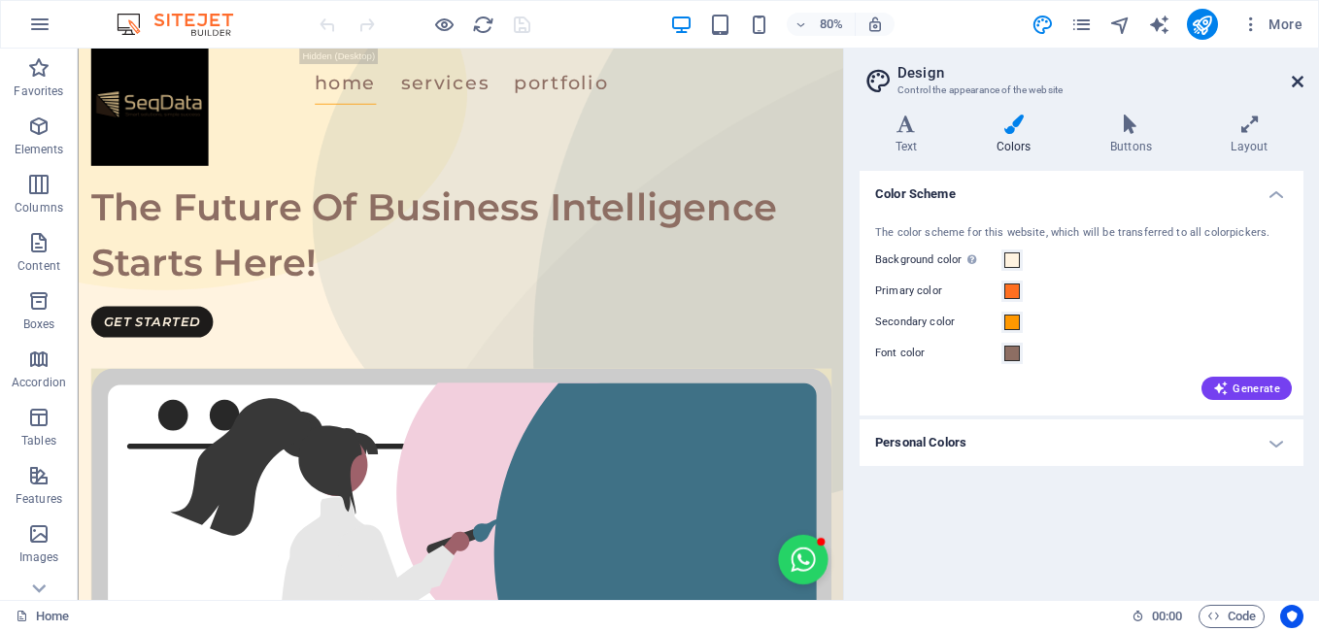
click at [1293, 84] on icon at bounding box center [1298, 82] width 12 height 16
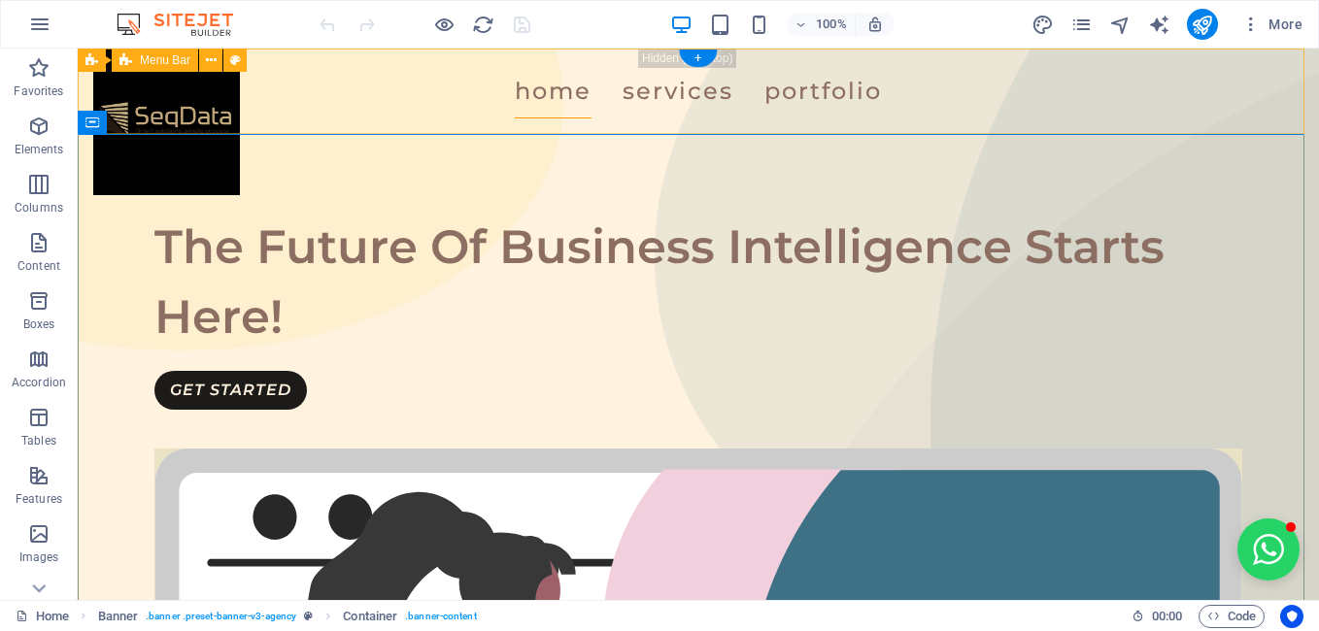
click at [175, 99] on div "Home Services Portfolio" at bounding box center [698, 91] width 1241 height 85
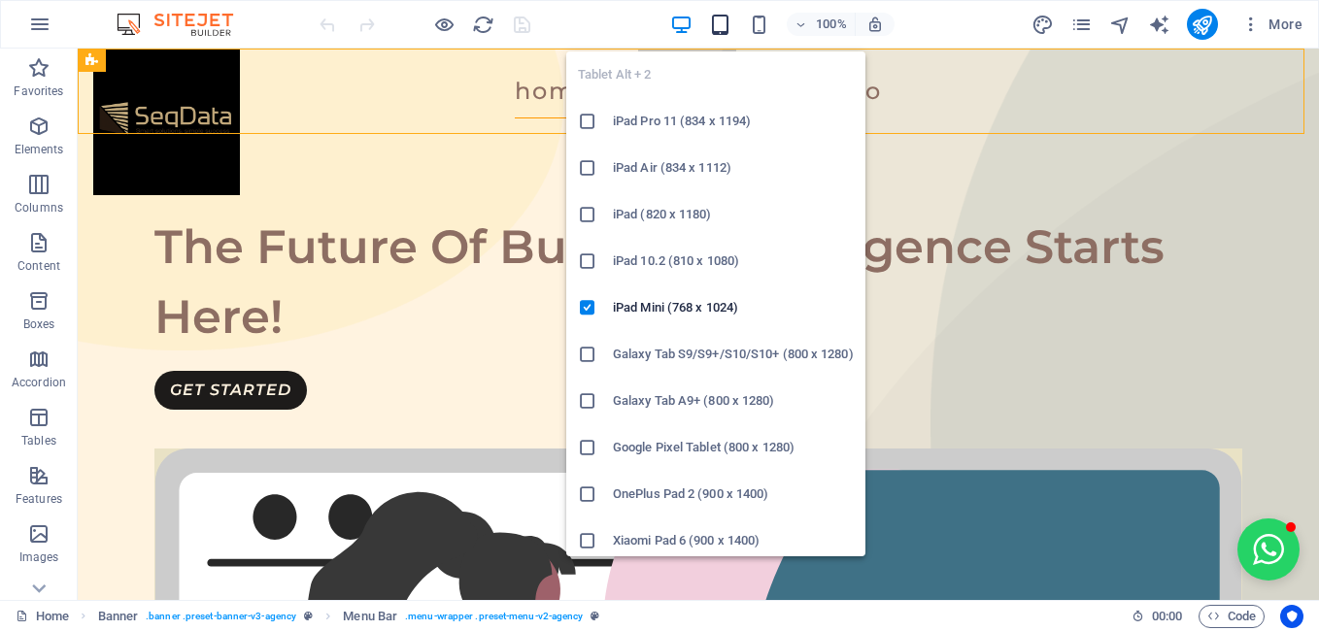
click at [720, 32] on icon "button" at bounding box center [720, 25] width 22 height 22
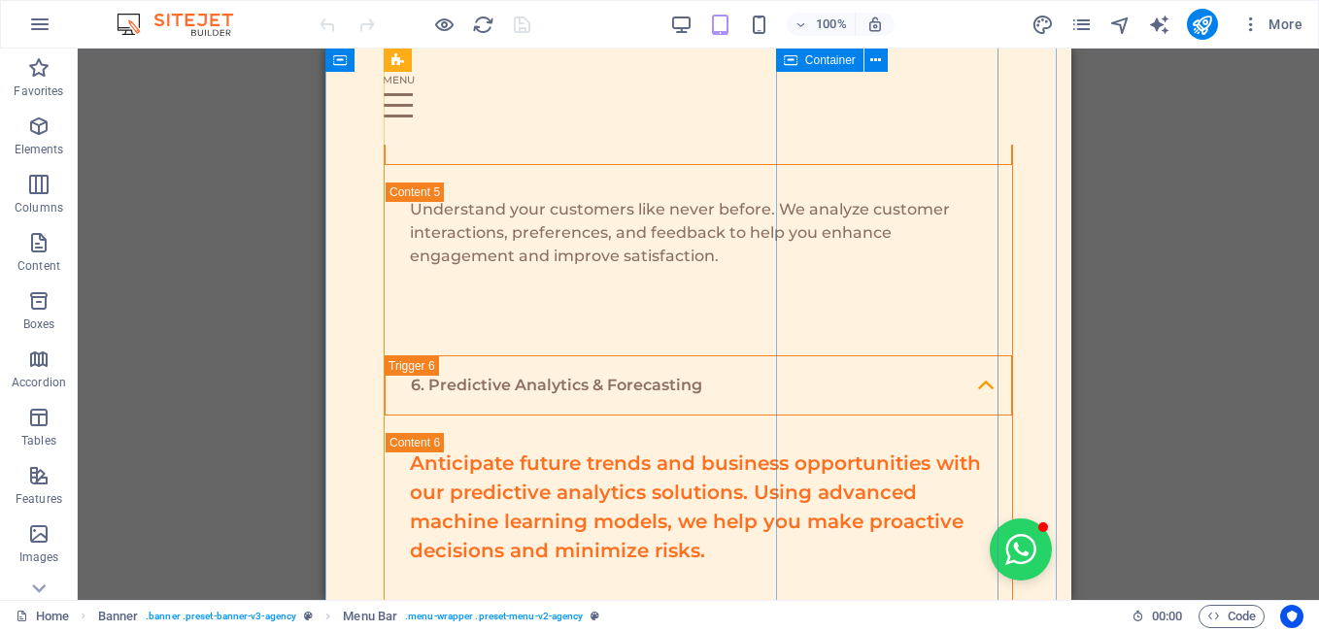
scroll to position [4273, 0]
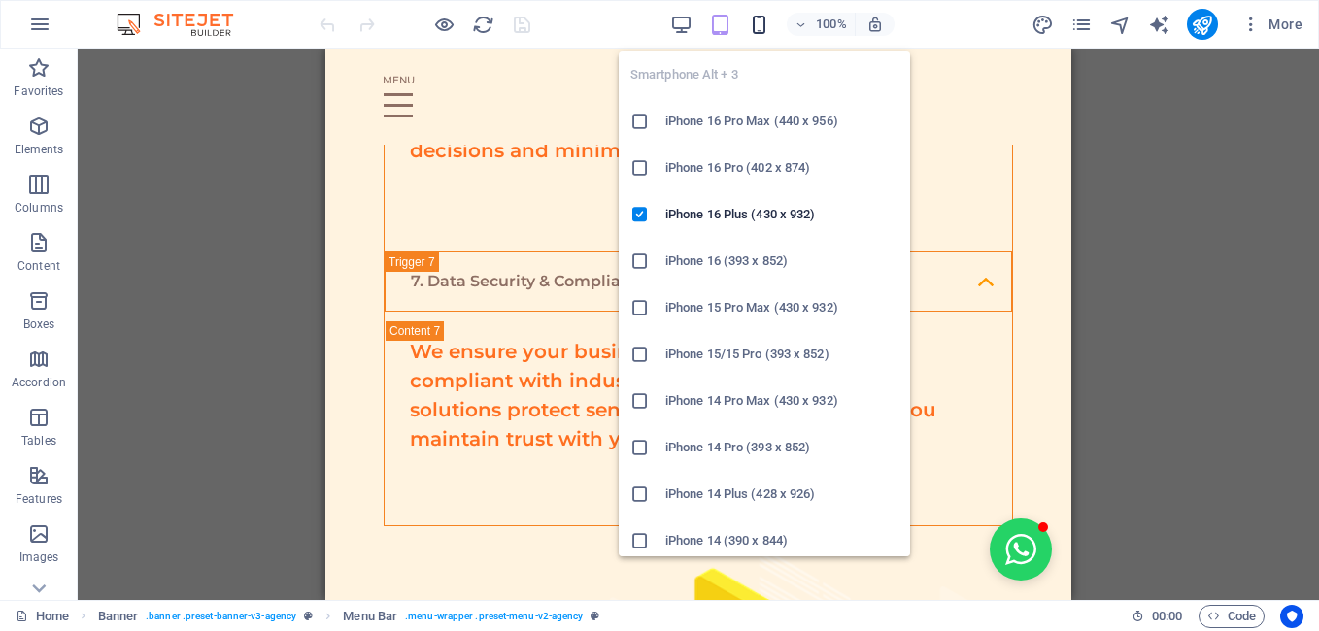
click at [759, 32] on icon "button" at bounding box center [759, 25] width 22 height 22
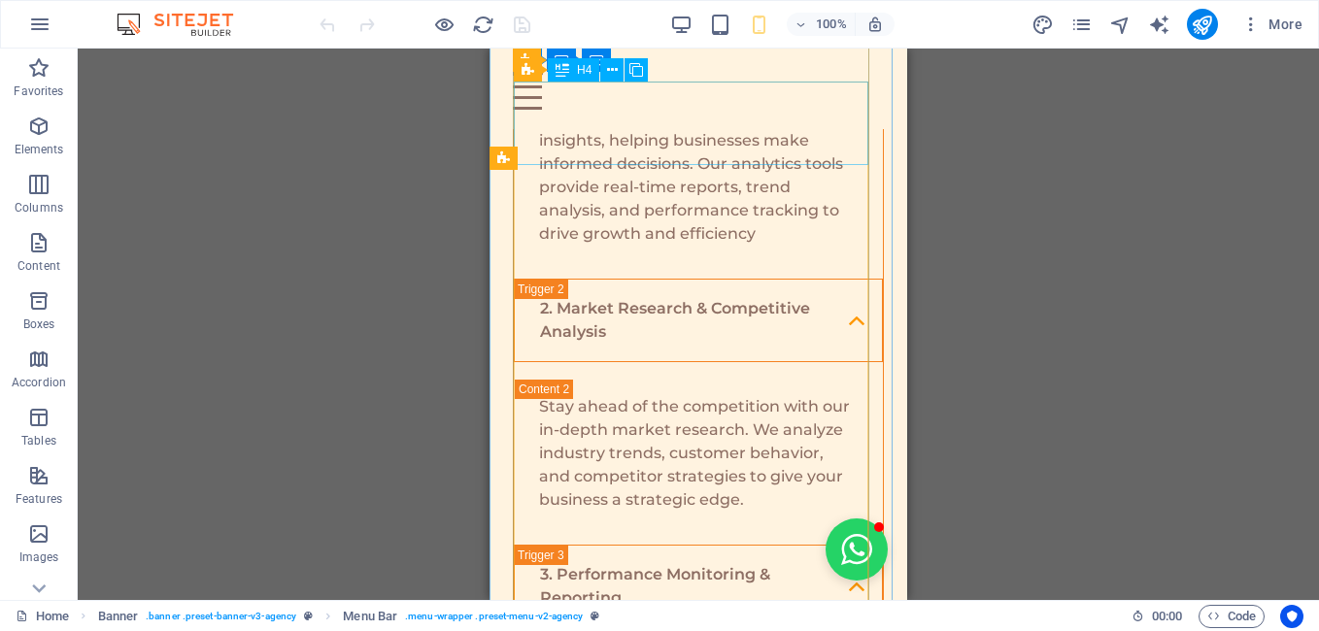
scroll to position [2602, 0]
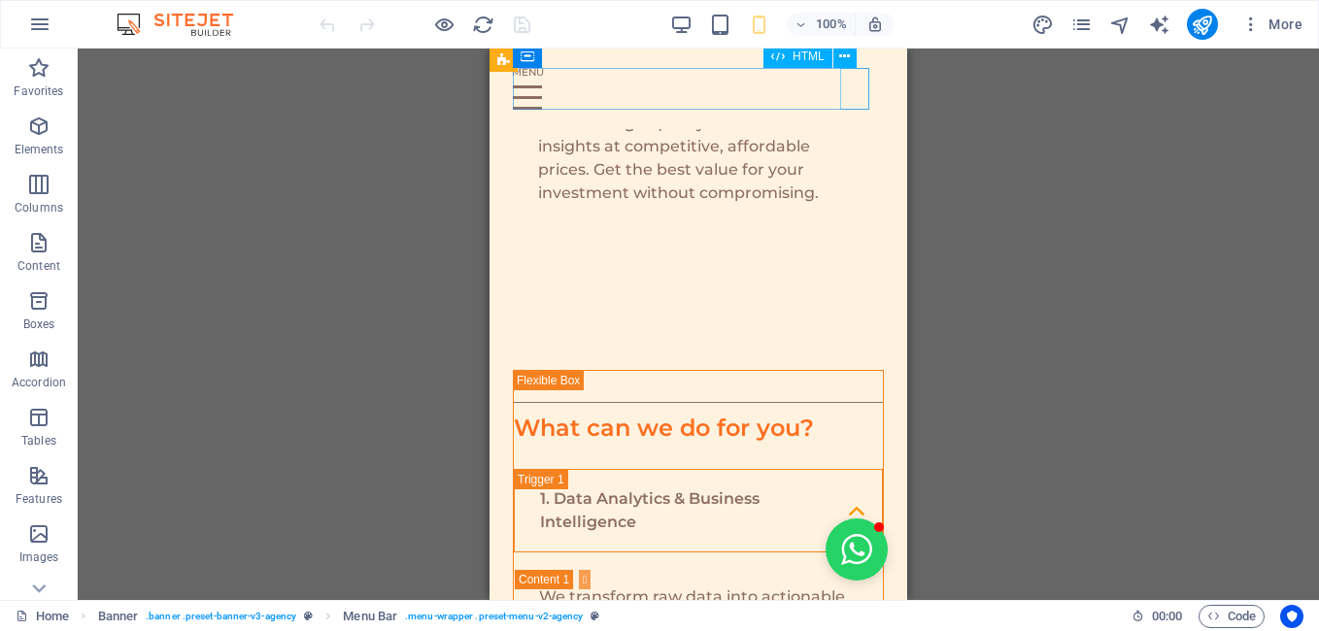
click at [849, 108] on div at bounding box center [698, 89] width 371 height 42
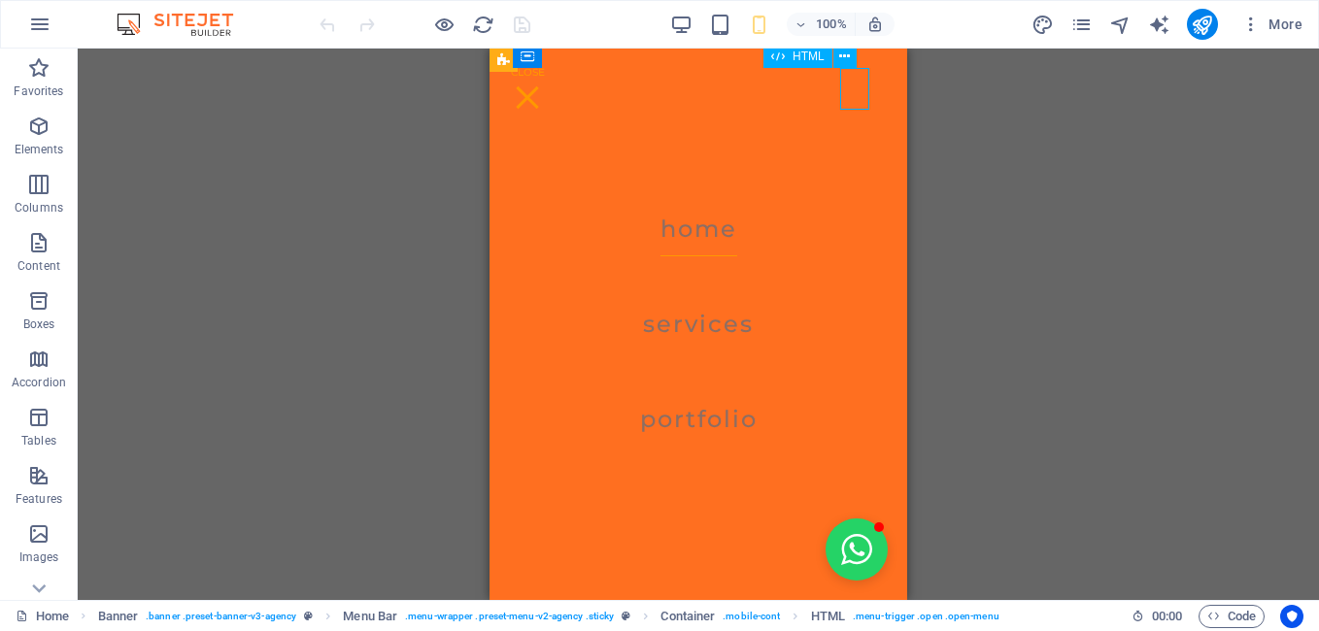
click at [850, 105] on div at bounding box center [698, 89] width 371 height 42
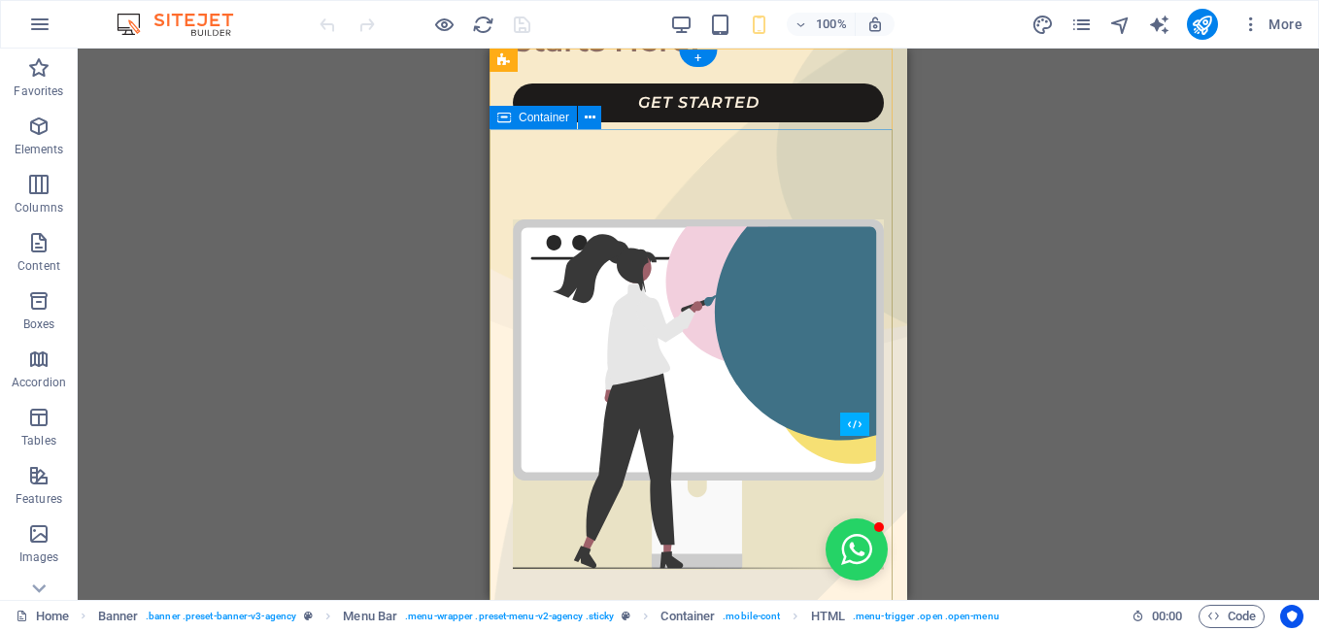
scroll to position [0, 0]
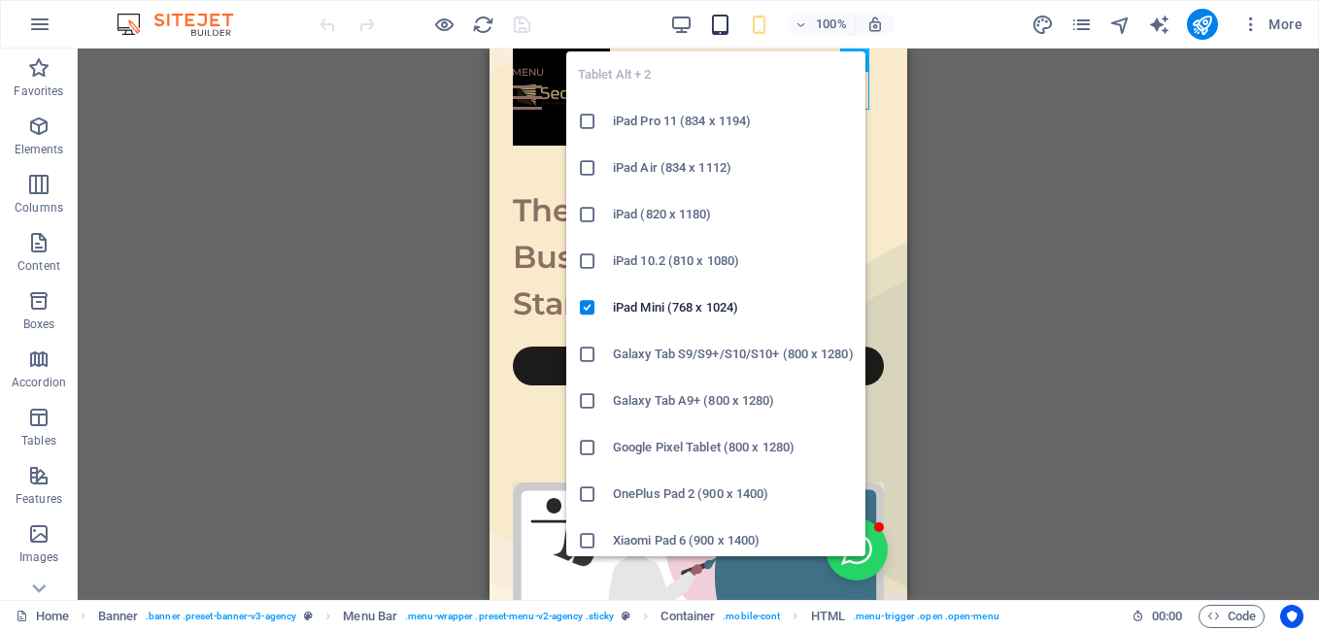
click at [728, 29] on icon "button" at bounding box center [720, 25] width 22 height 22
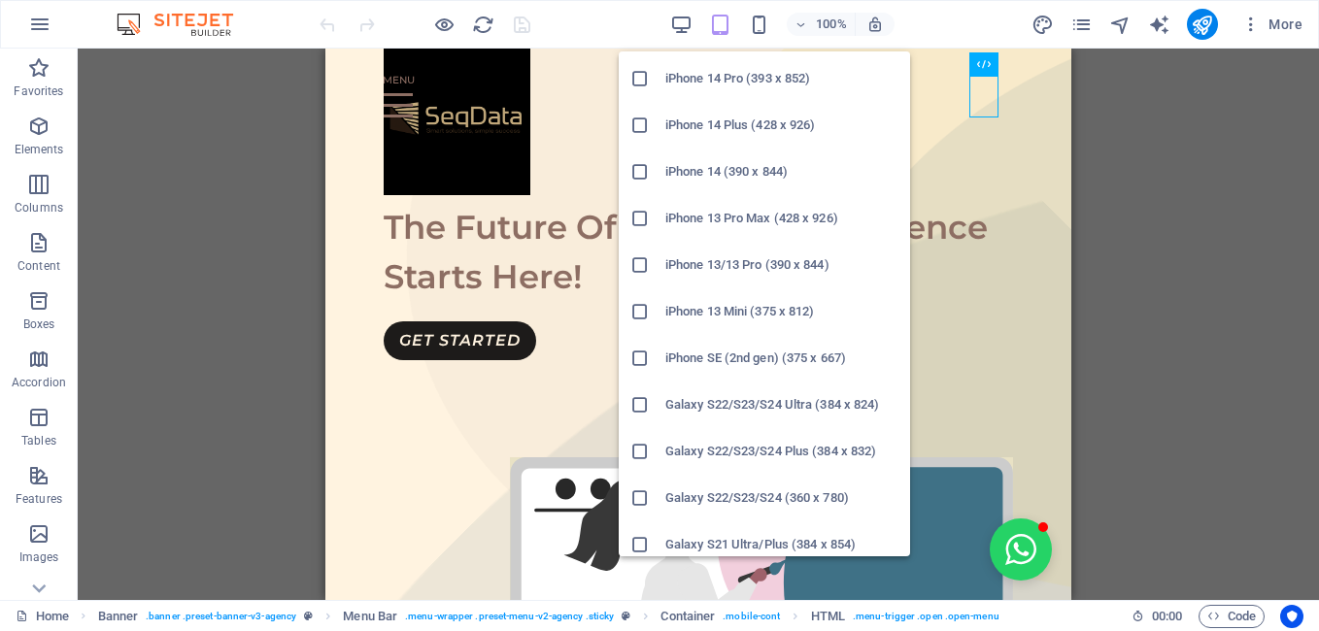
scroll to position [353, 0]
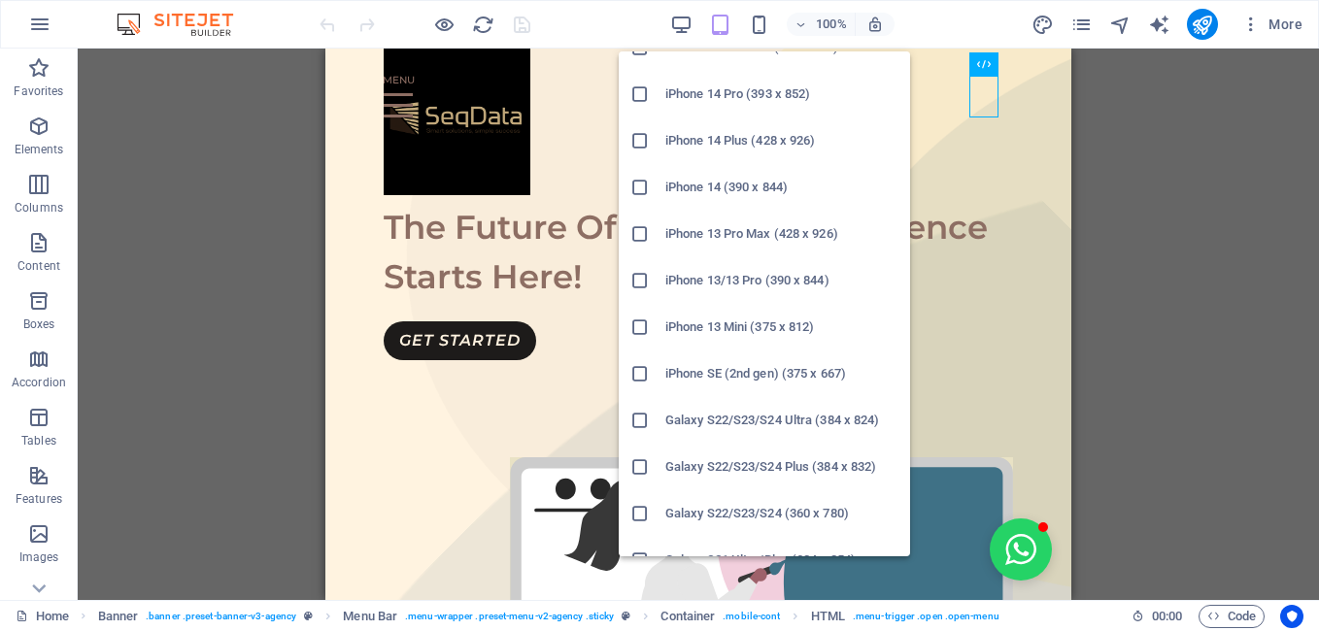
click at [754, 228] on h6 "iPhone 13 Pro Max (428 x 926)" at bounding box center [781, 233] width 233 height 23
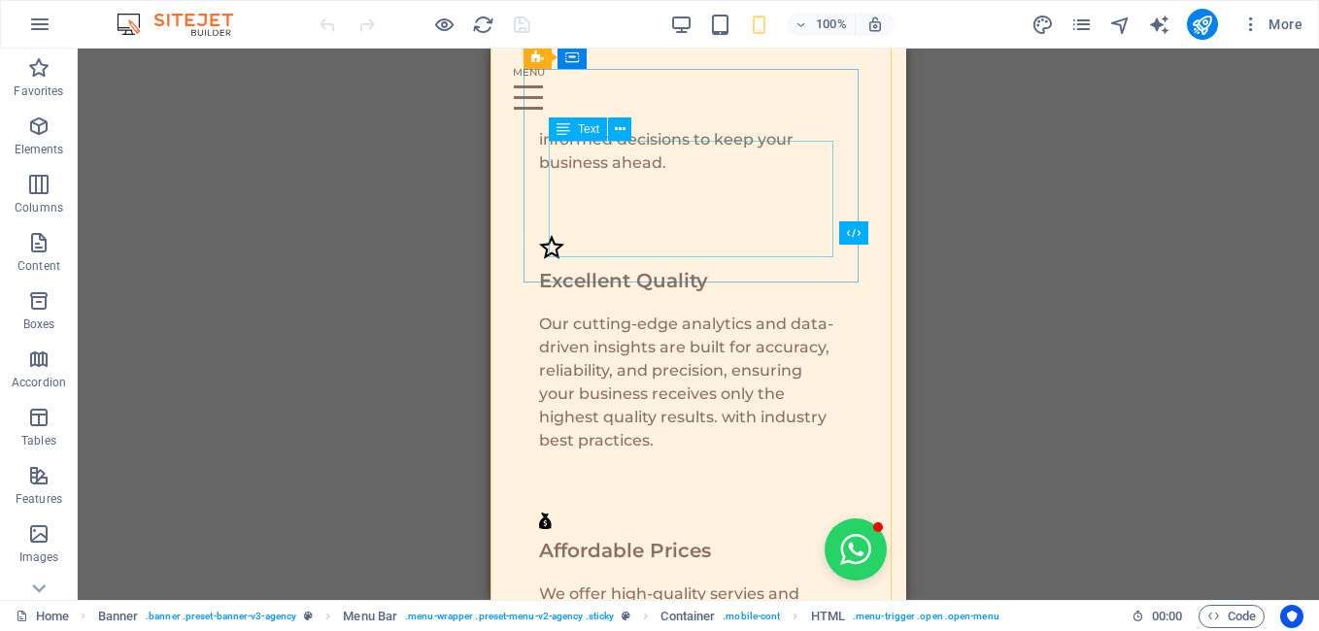
scroll to position [2039, 0]
